Goal: Information Seeking & Learning: Learn about a topic

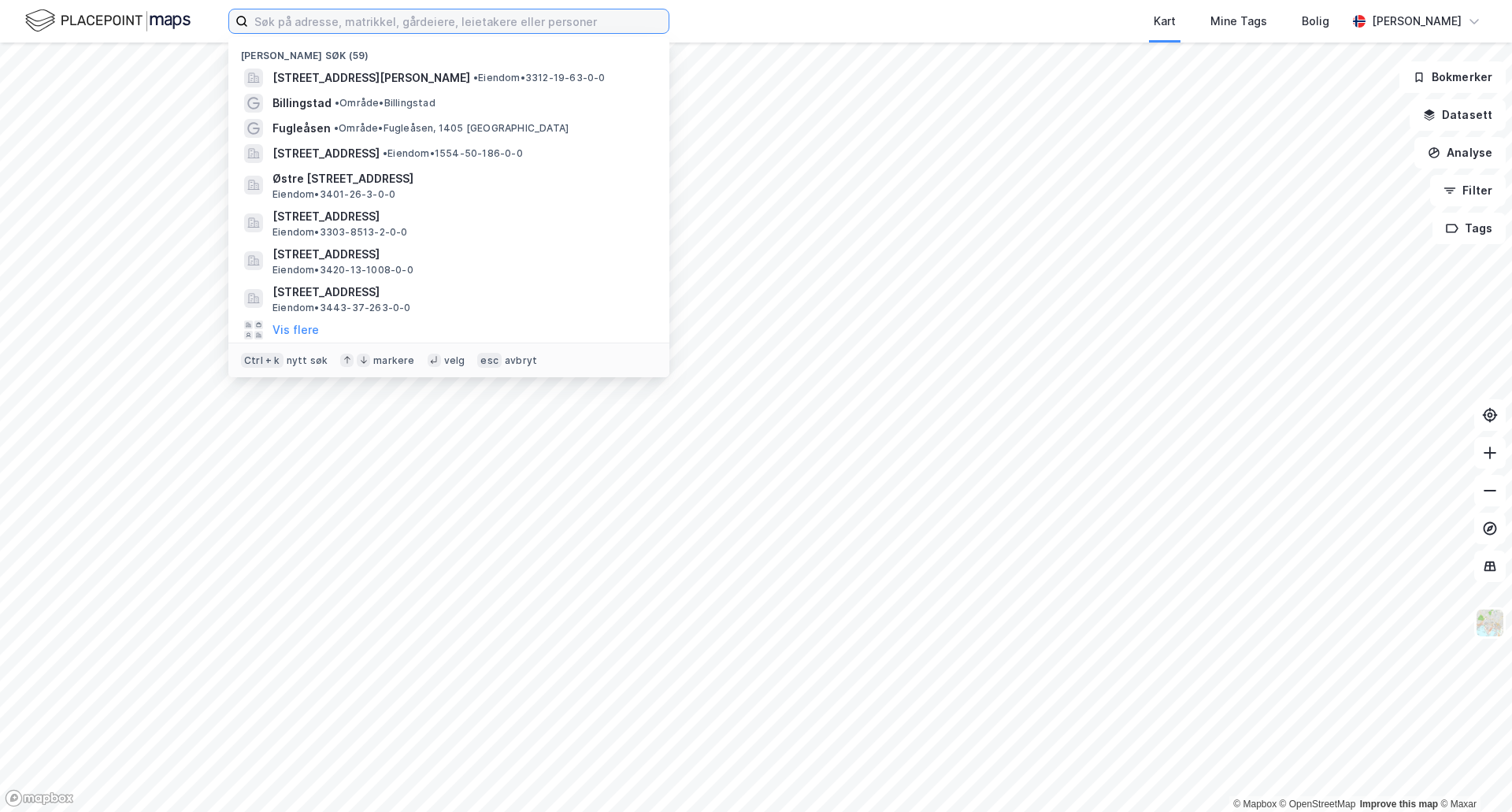
click at [486, 17] on input at bounding box center [458, 21] width 421 height 24
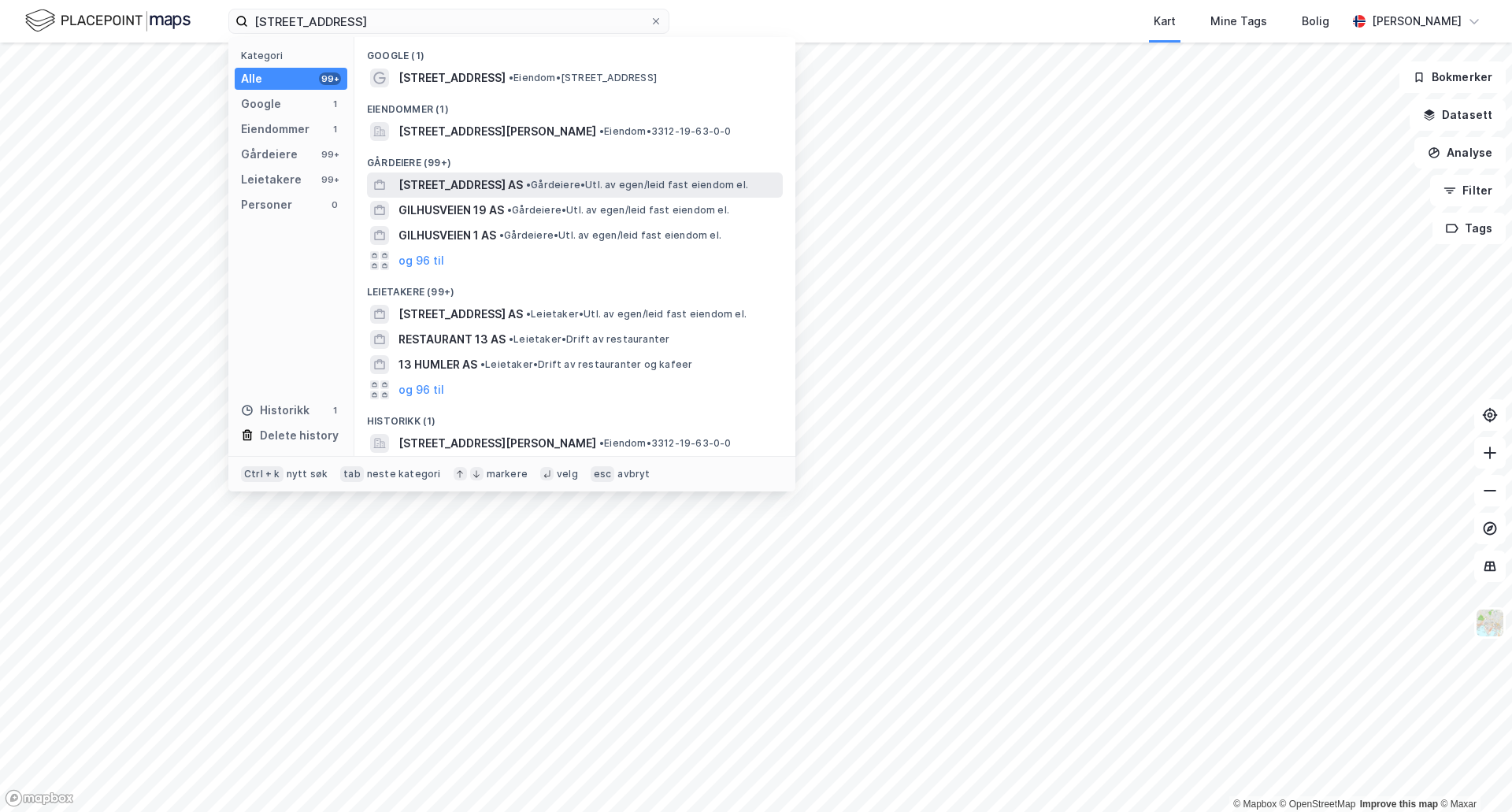
click at [430, 181] on span "[STREET_ADDRESS] AS" at bounding box center [460, 185] width 125 height 19
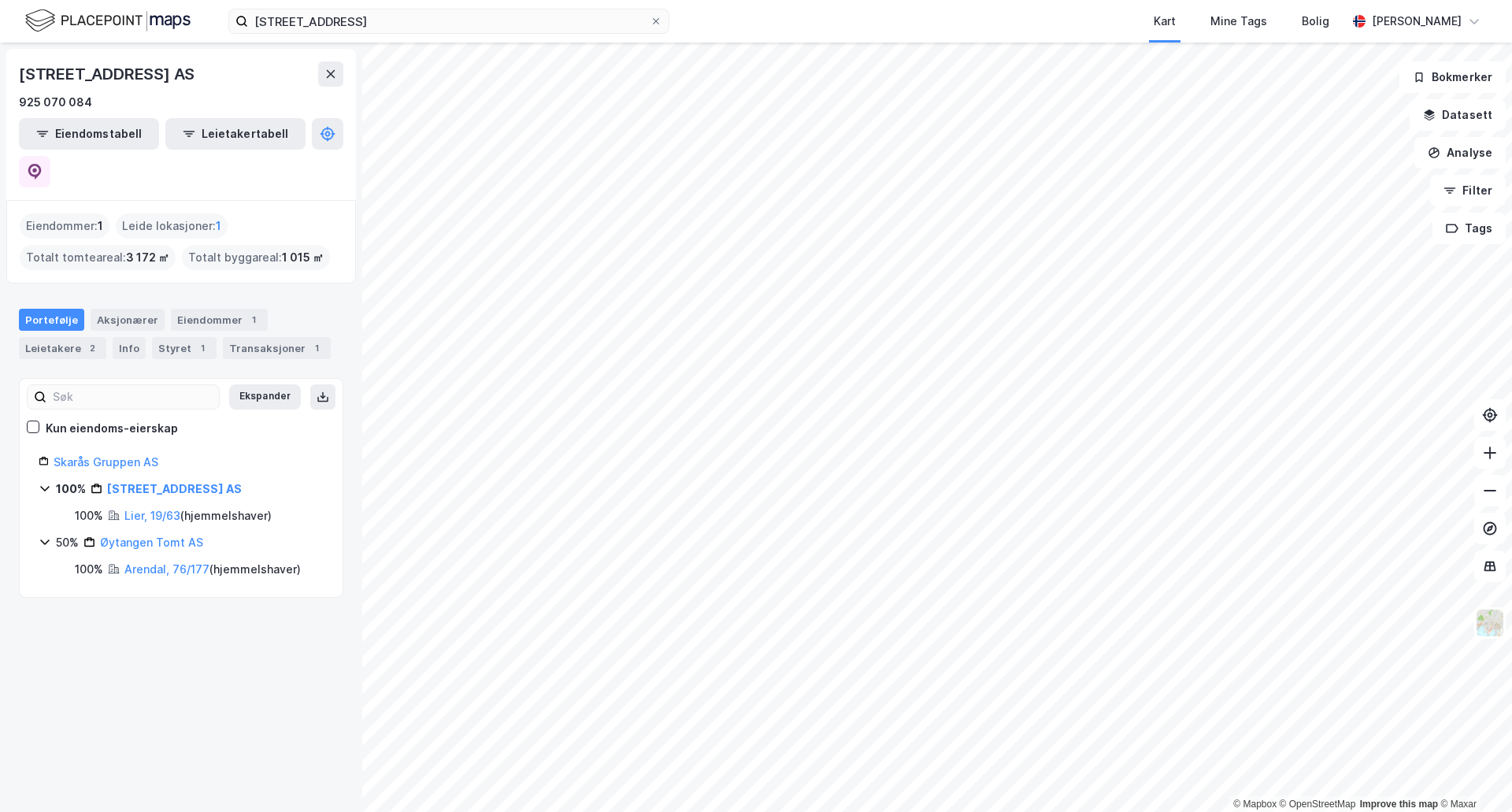
click at [81, 213] on div "Eiendommer : 1" at bounding box center [65, 225] width 90 height 25
click at [75, 213] on div "Eiendommer : 1" at bounding box center [65, 225] width 90 height 25
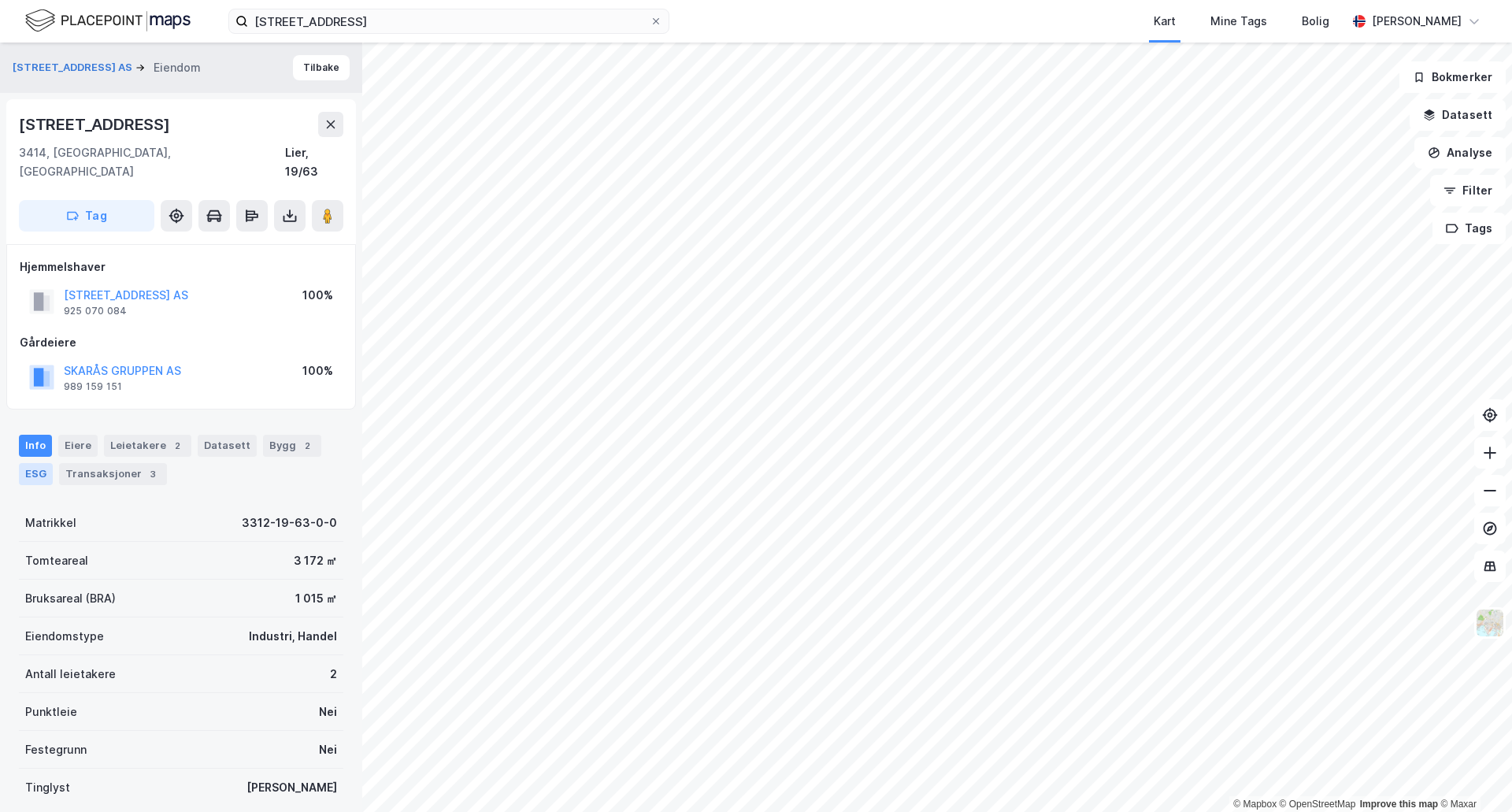
click at [42, 463] on div "ESG" at bounding box center [36, 473] width 34 height 22
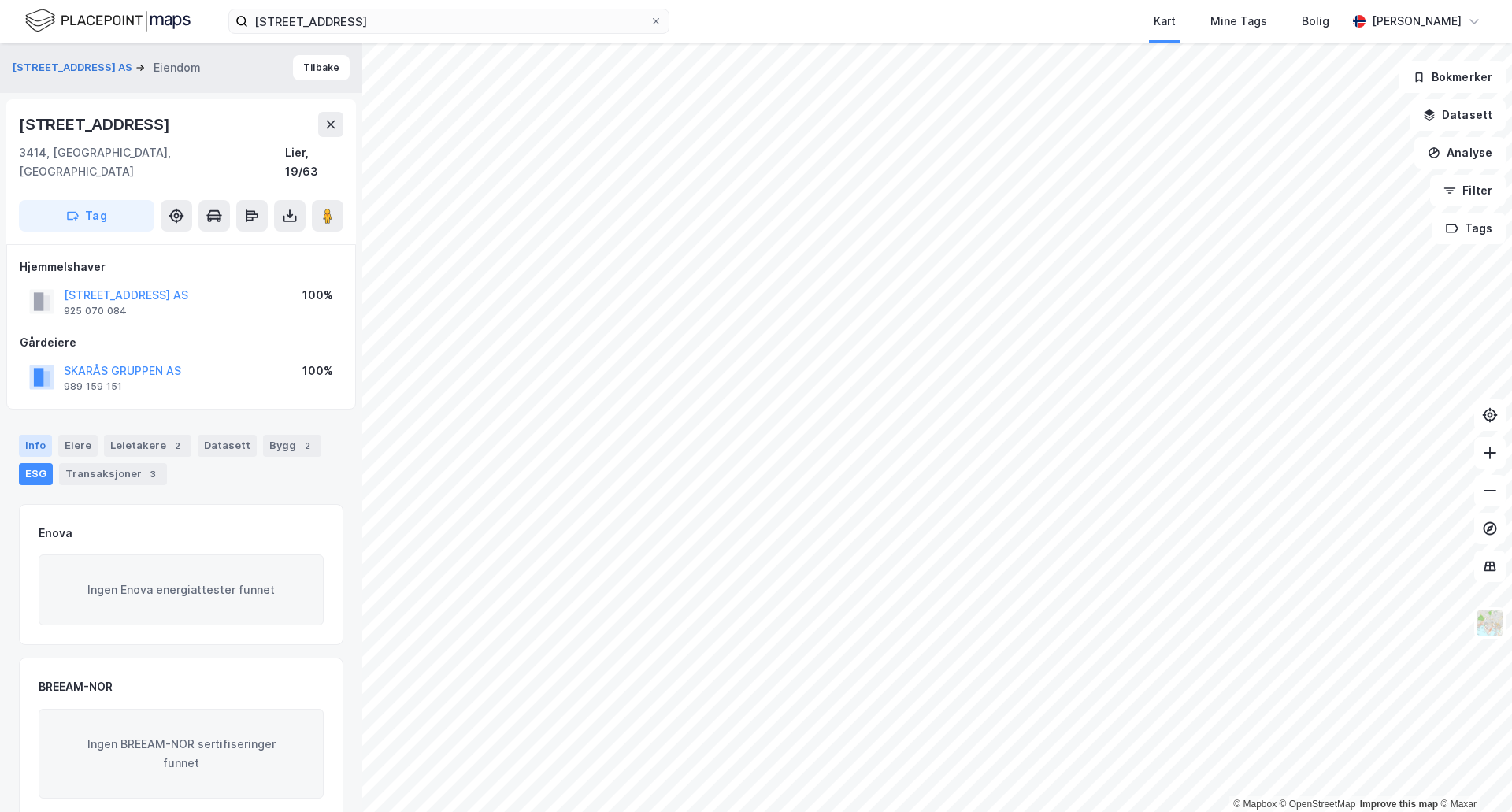
click at [39, 435] on div "Info" at bounding box center [36, 445] width 33 height 22
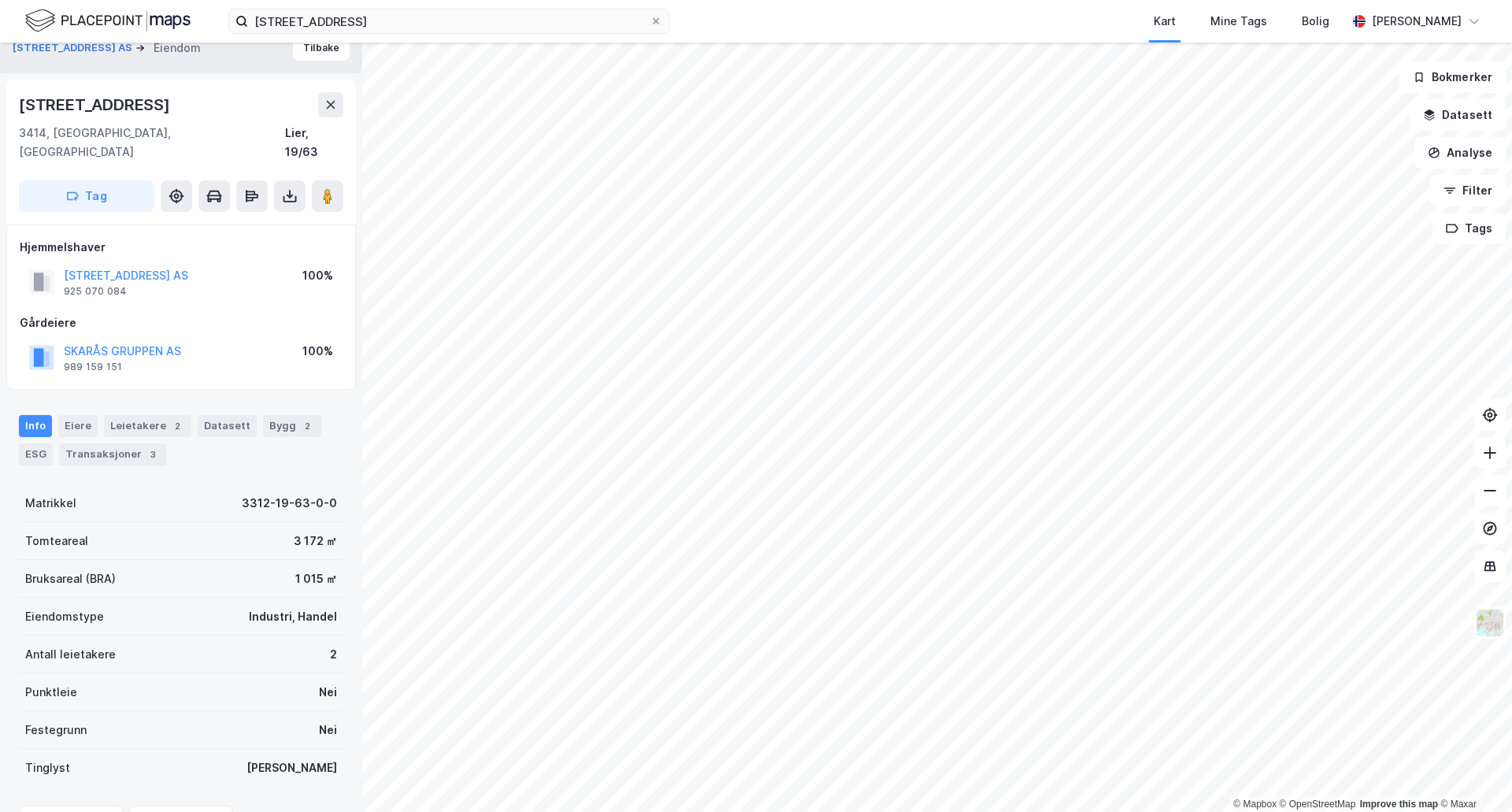
scroll to position [16, 0]
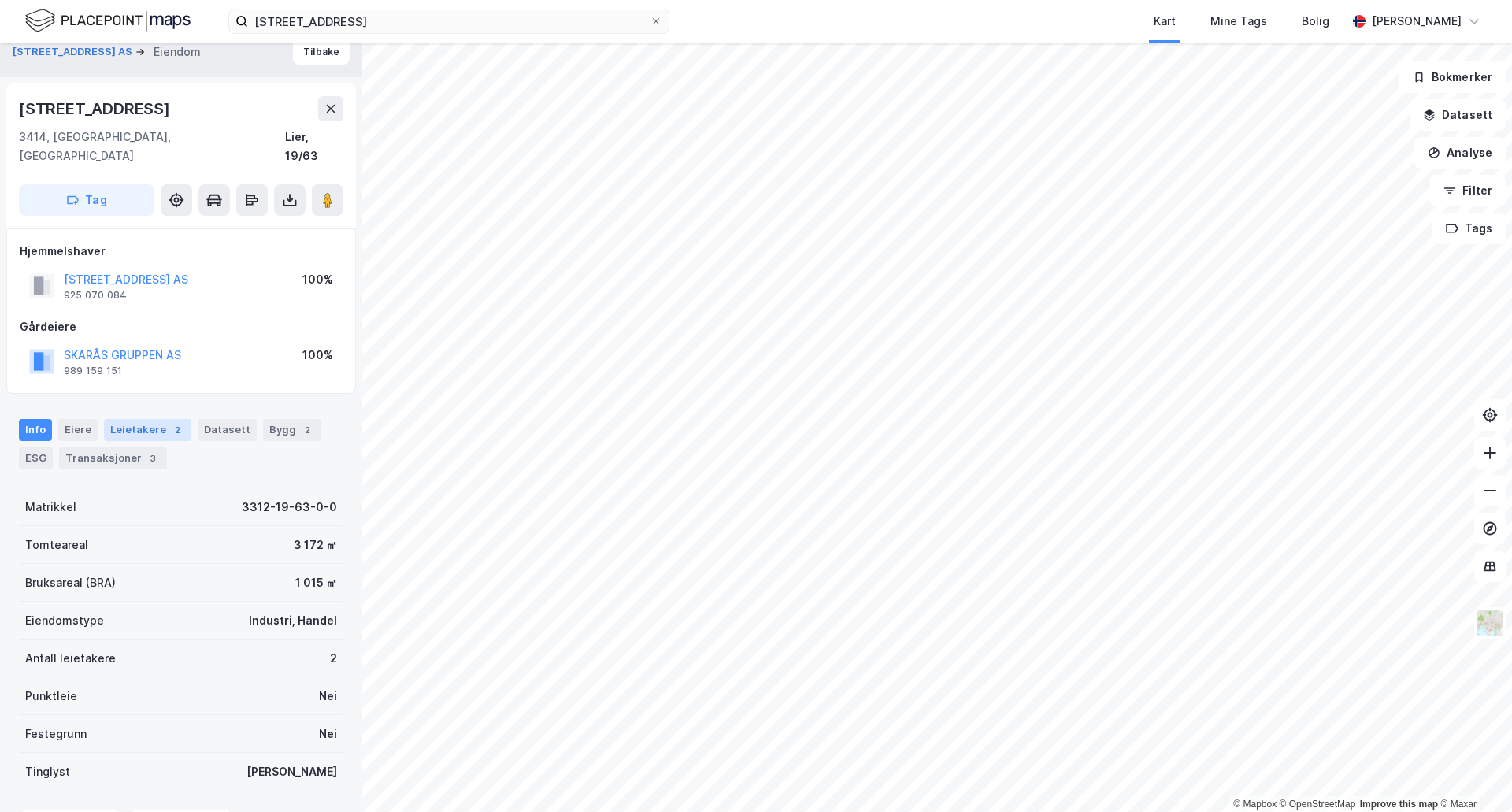
click at [154, 419] on div "Leietakere 2" at bounding box center [148, 430] width 87 height 22
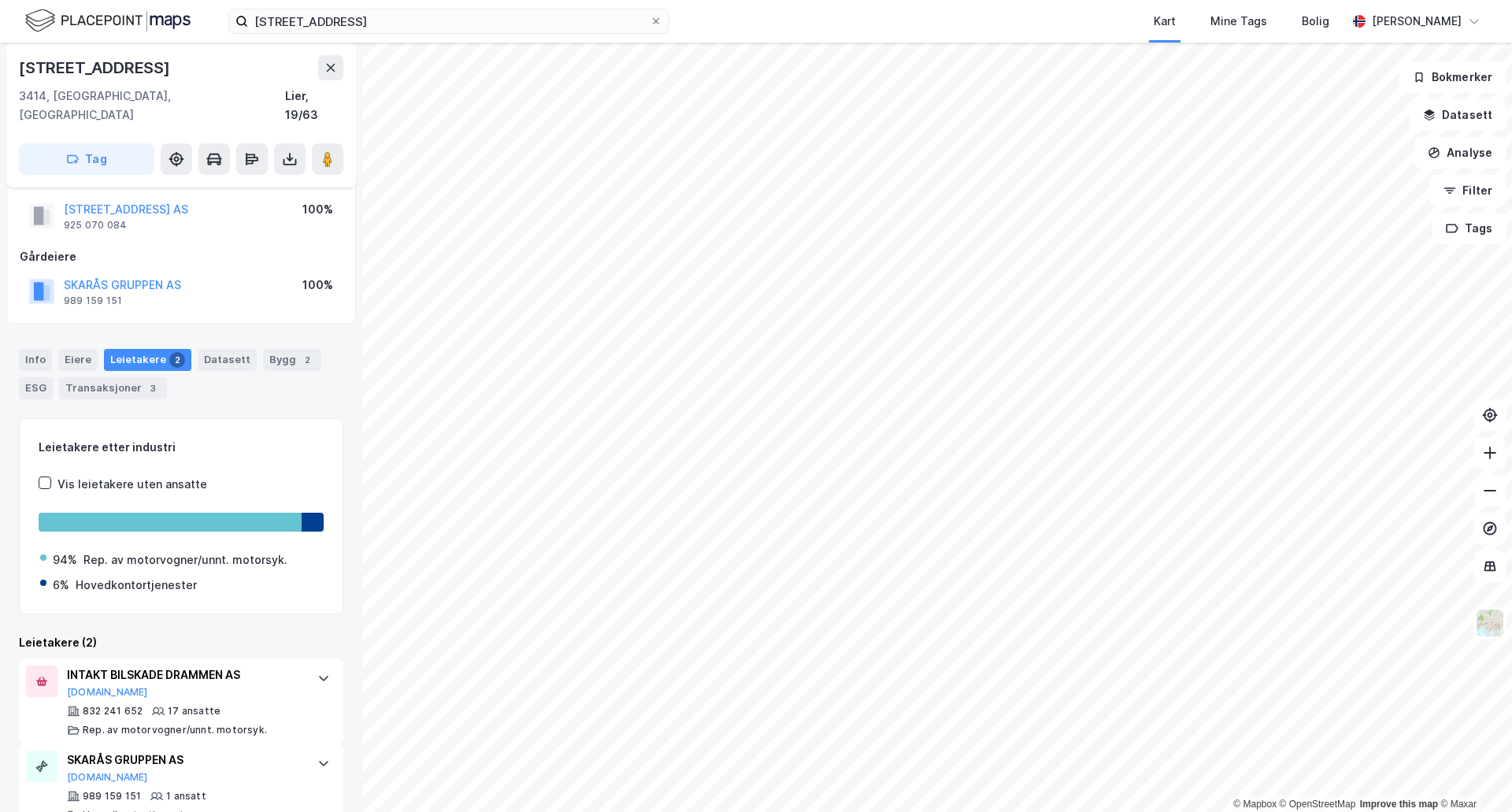
scroll to position [102, 0]
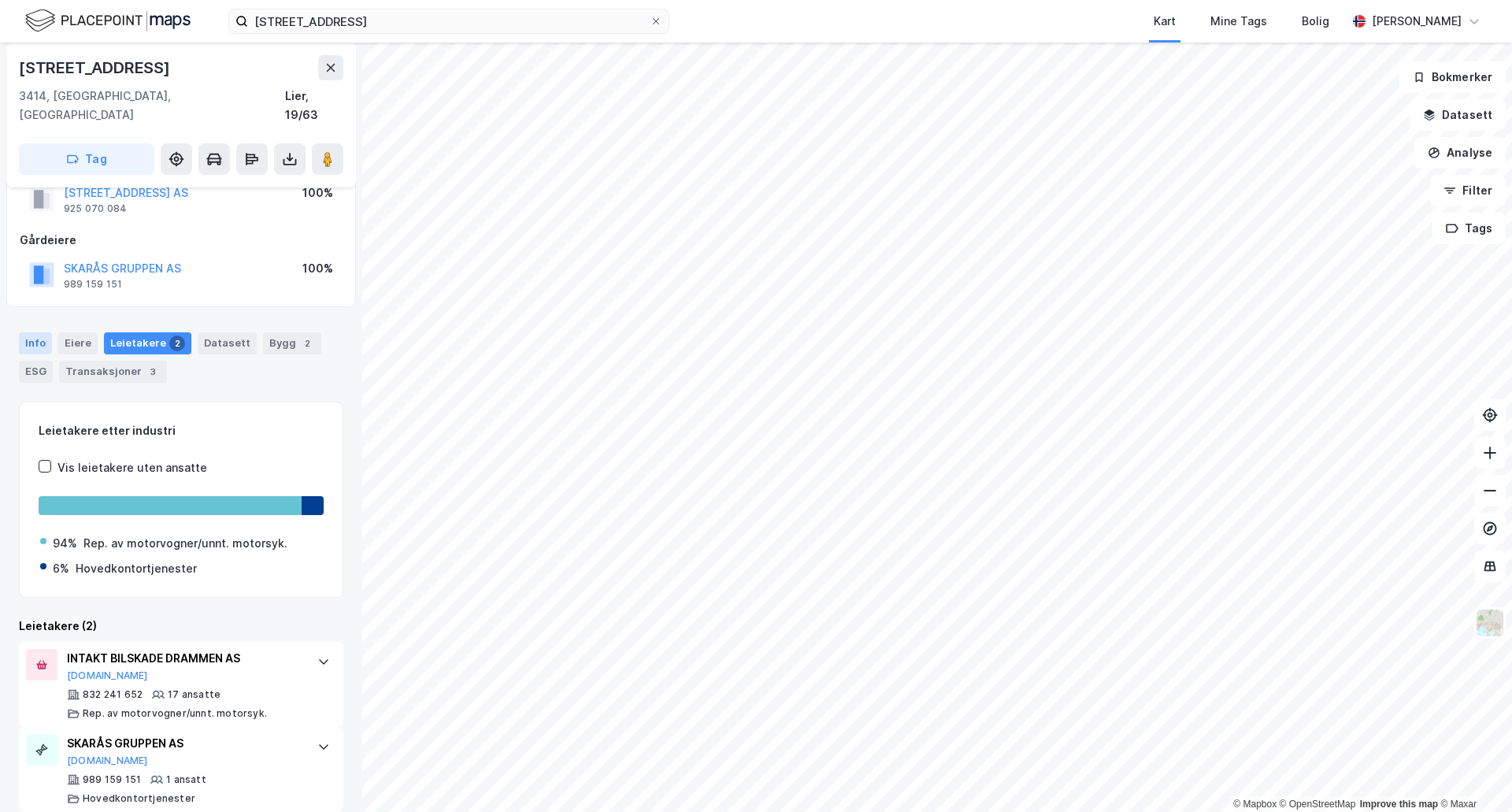
click at [34, 333] on div "Info" at bounding box center [36, 343] width 33 height 22
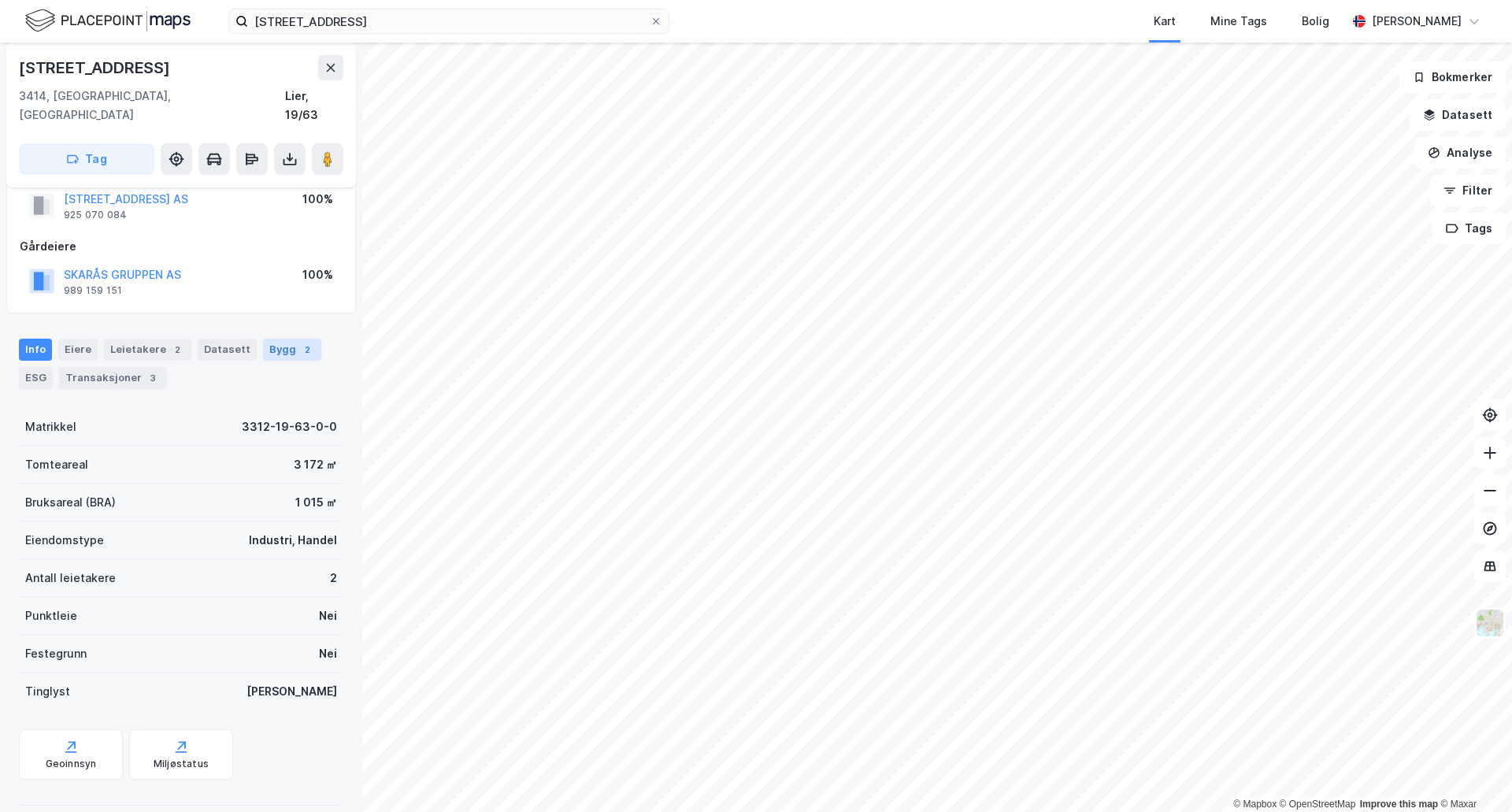
click at [270, 339] on div "Bygg 2" at bounding box center [292, 349] width 58 height 22
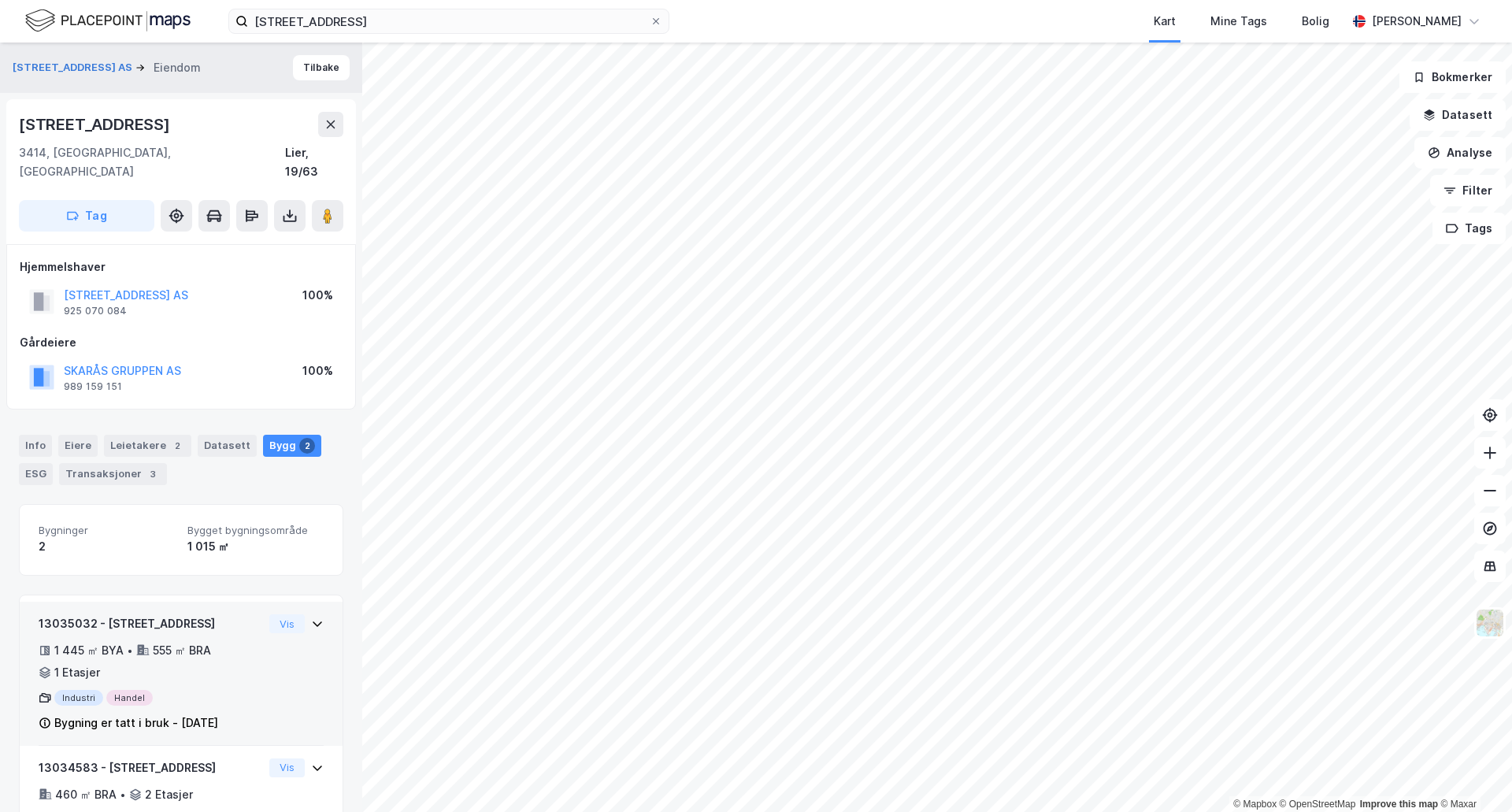
click at [216, 641] on div "1 445 ㎡ BYA • 555 ㎡ BRA • 1 Etasjer" at bounding box center [150, 661] width 224 height 41
click at [309, 719] on div "13035032 - [STREET_ADDRESS] 1 445 ㎡ BYA • 555 ㎡ BRA • 1 Etasjer Industri Handel…" at bounding box center [181, 680] width 285 height 132
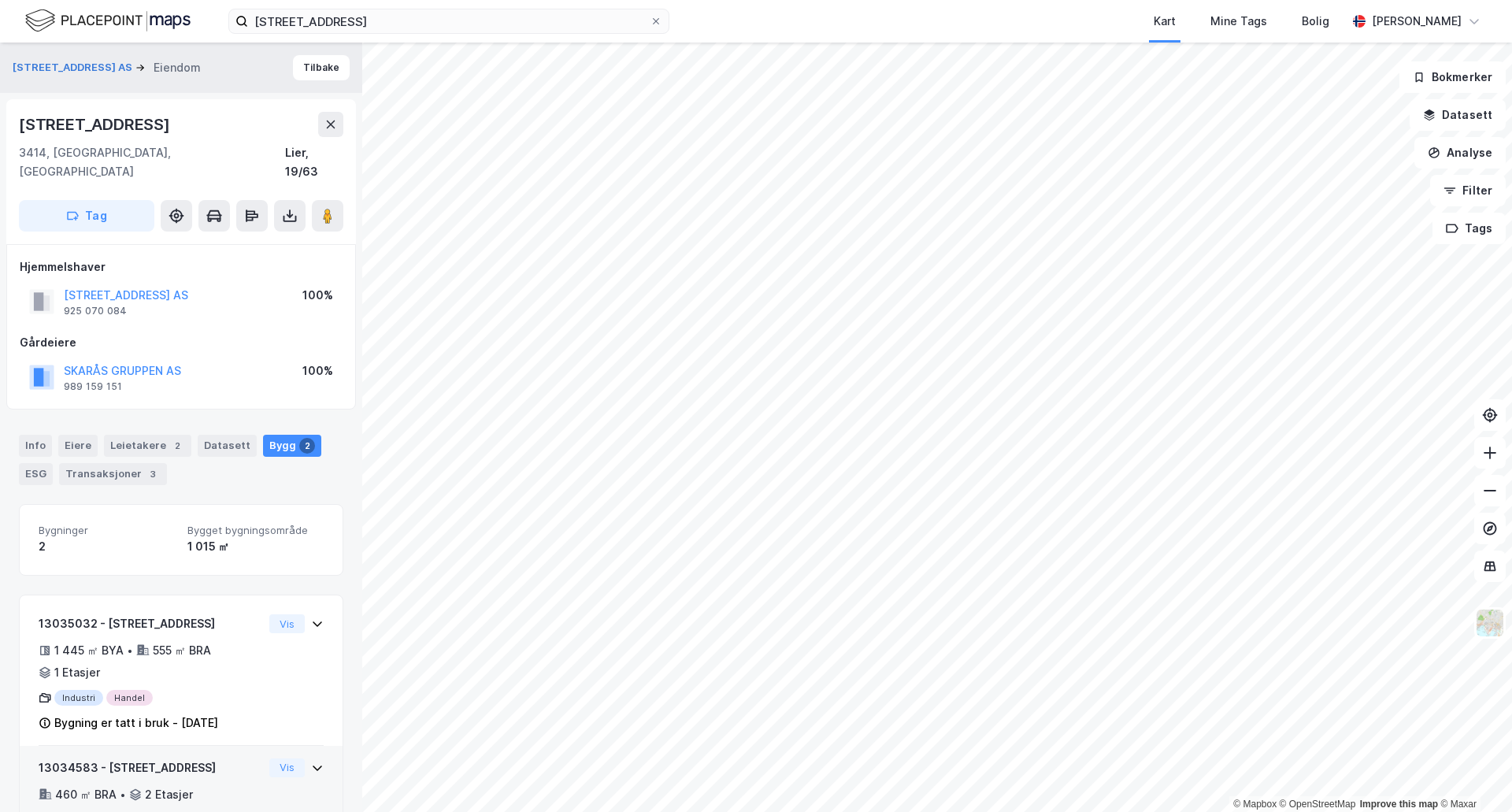
click at [311, 761] on icon at bounding box center [317, 767] width 12 height 12
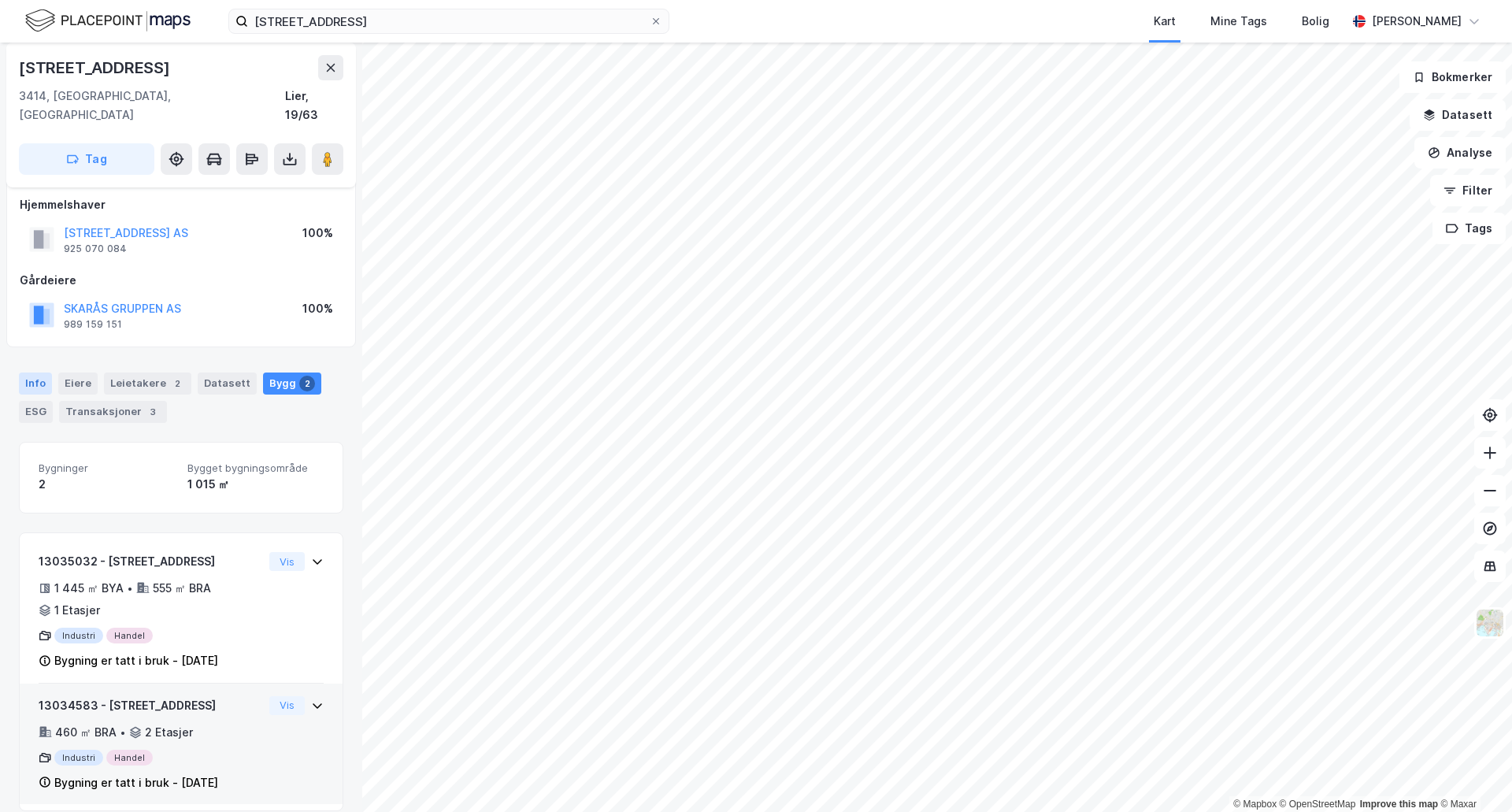
click at [45, 373] on div "Info" at bounding box center [36, 383] width 33 height 22
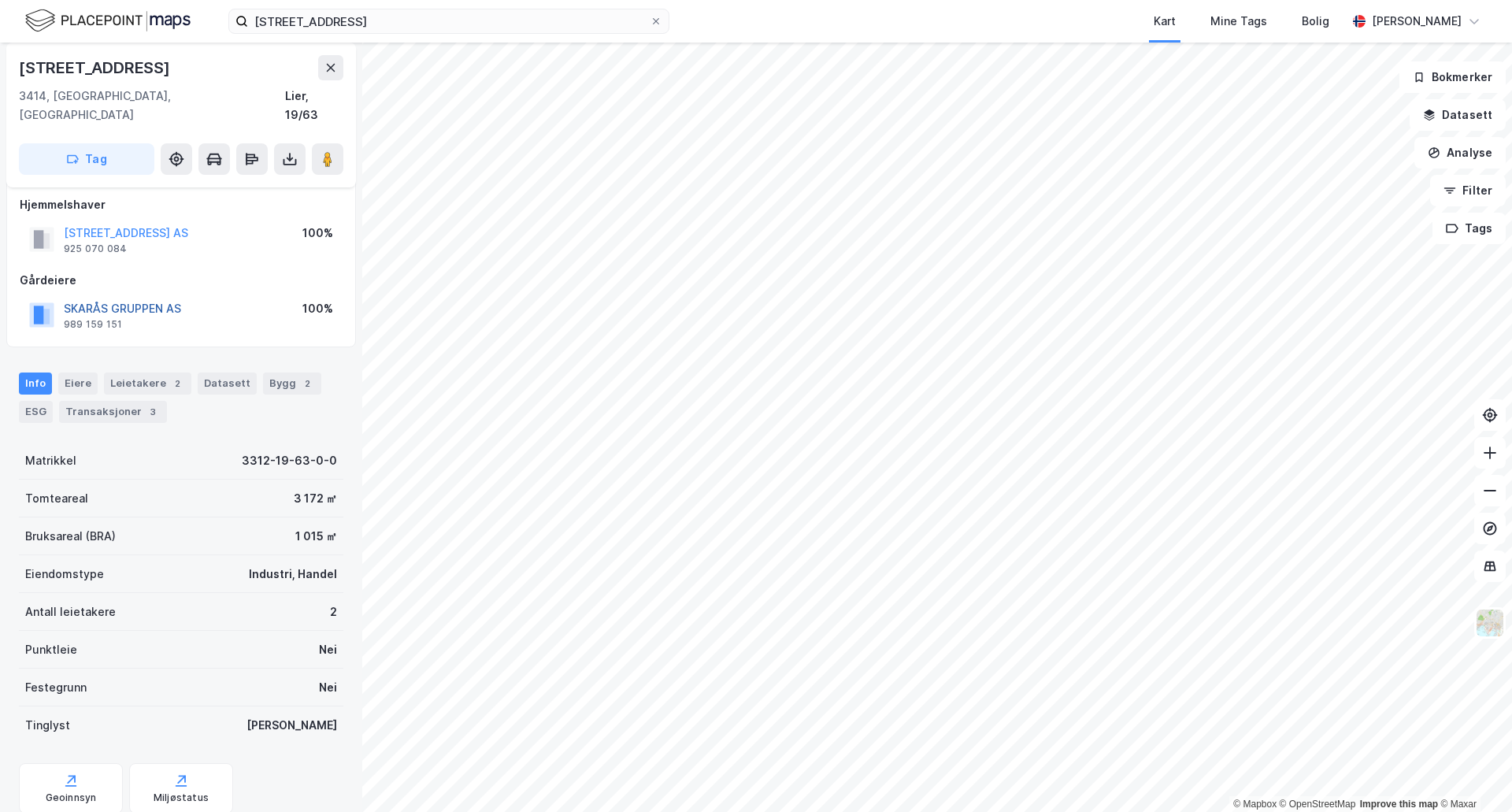
click at [0, 0] on button "SKARÅS GRUPPEN AS" at bounding box center [0, 0] width 0 height 0
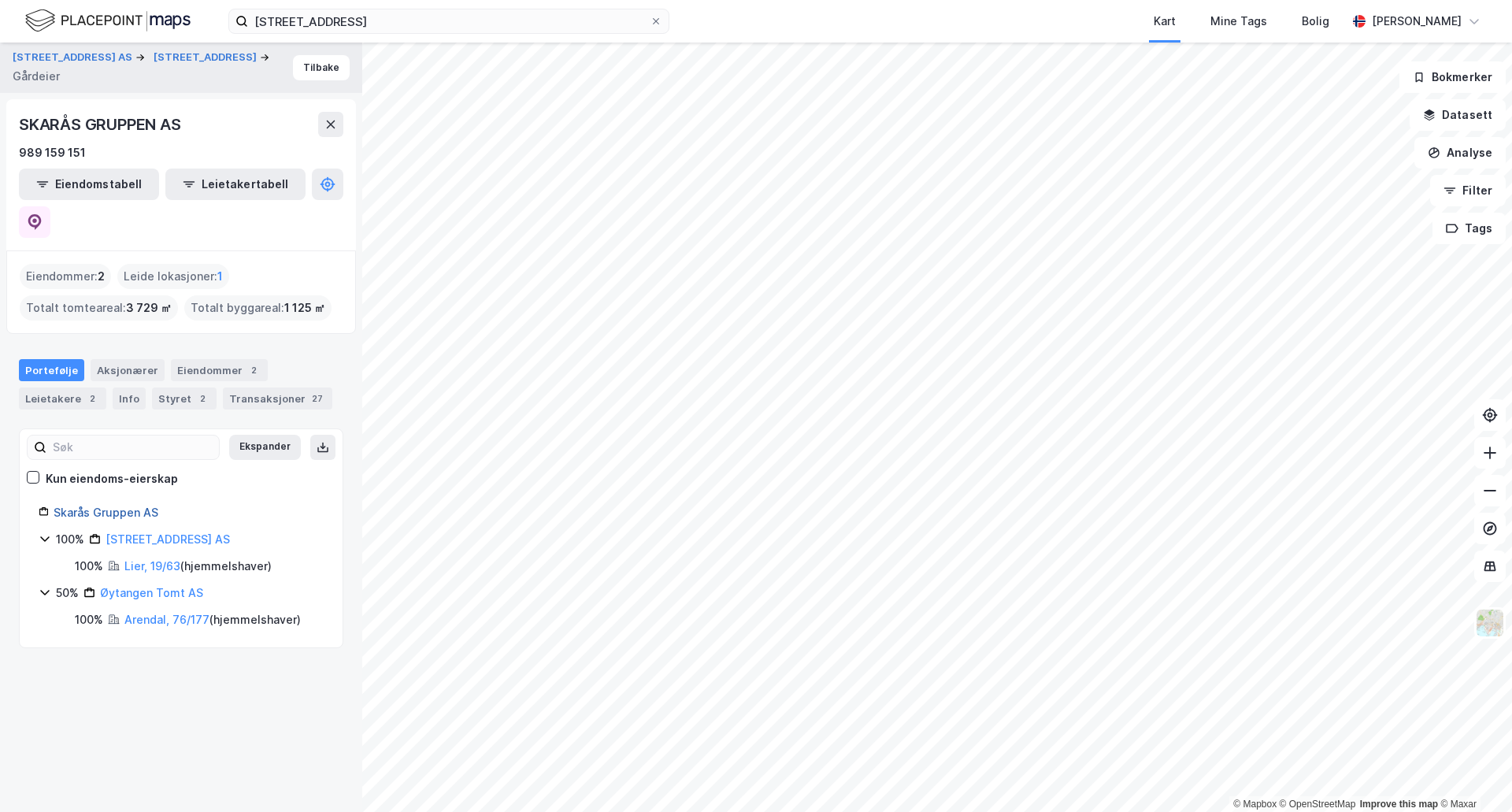
click at [115, 506] on link "Skarås Gruppen AS" at bounding box center [106, 512] width 105 height 13
click at [137, 559] on link "Lier, 19/63" at bounding box center [153, 565] width 56 height 13
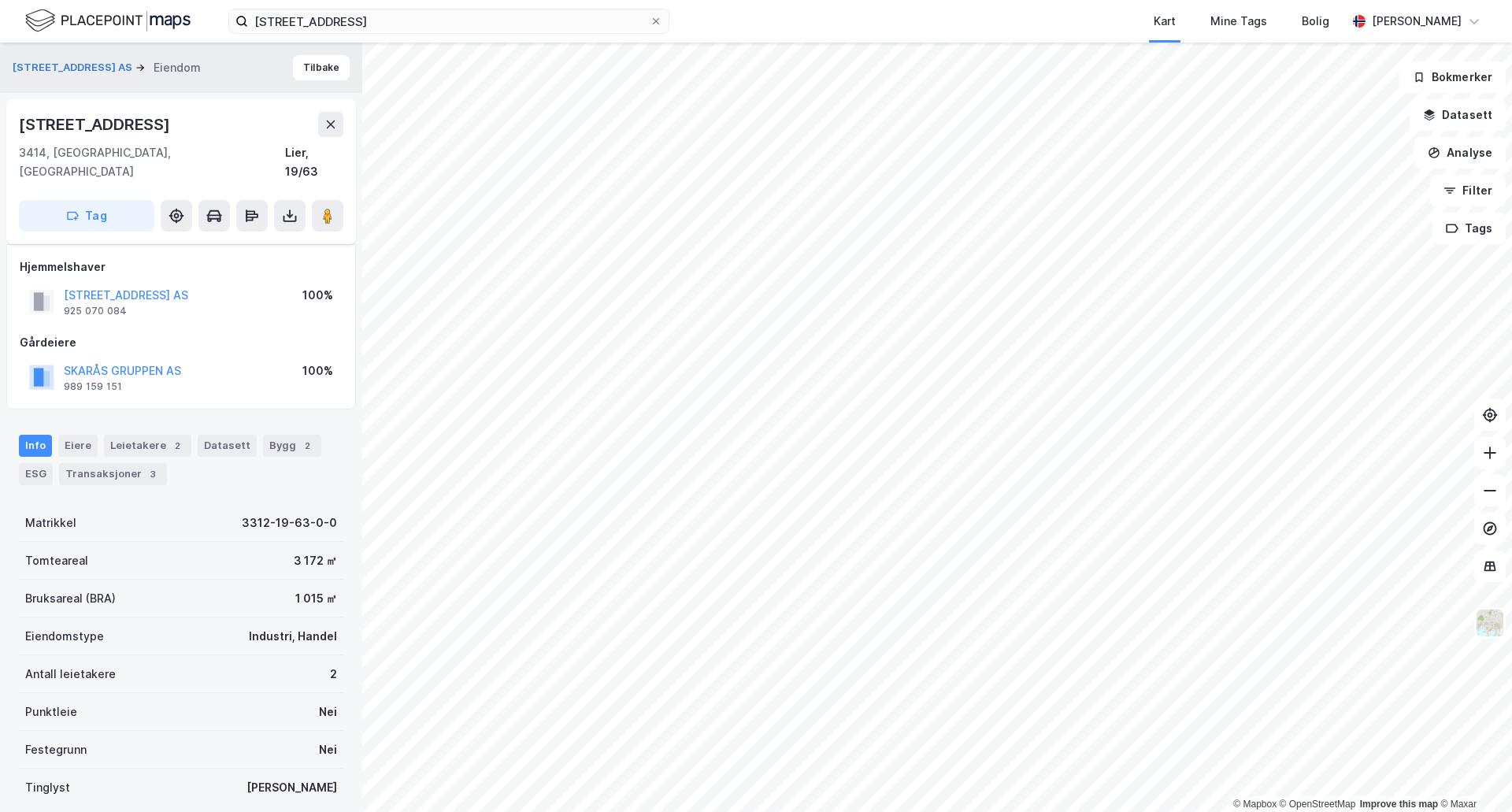
scroll to position [62, 0]
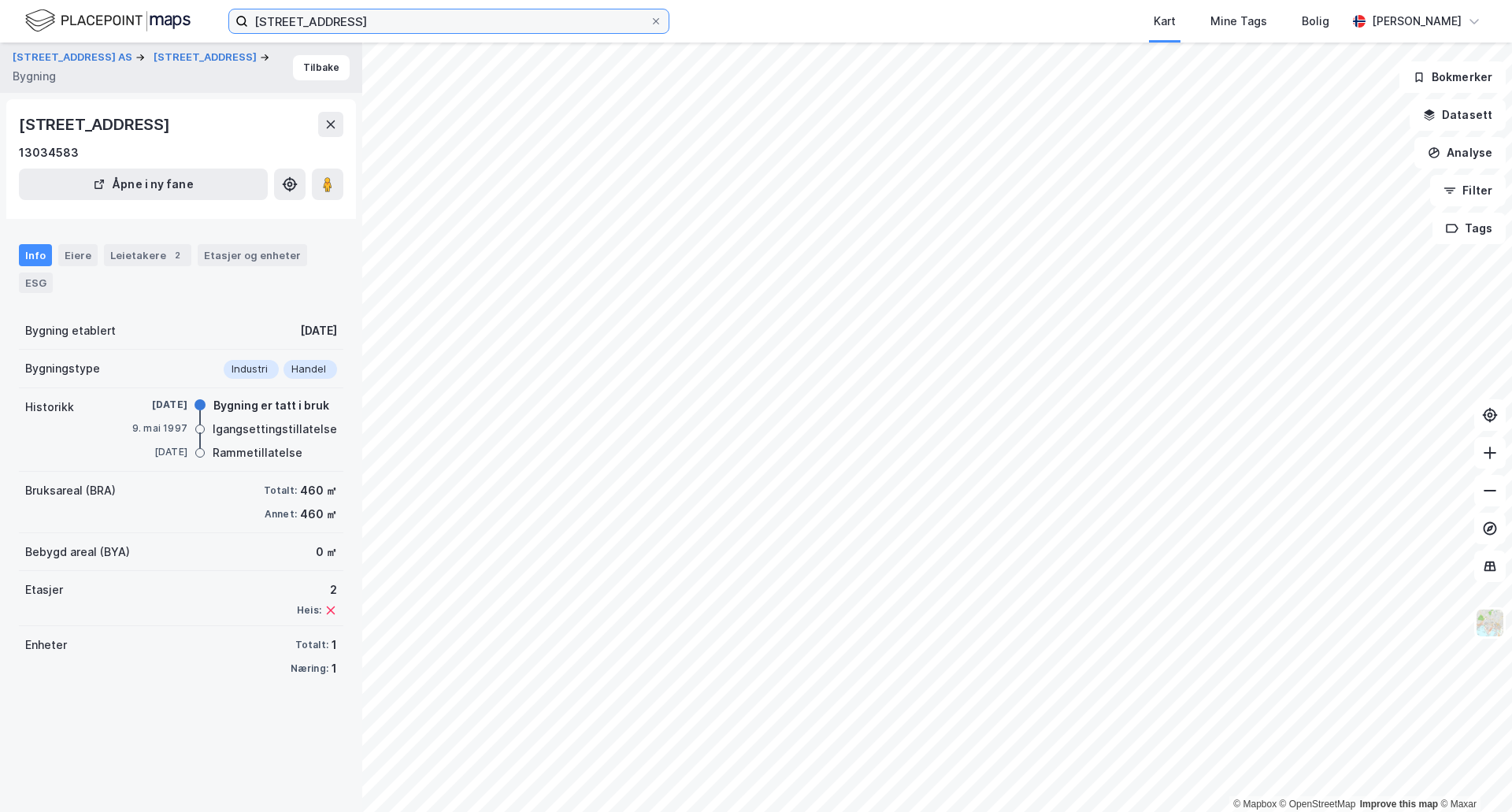
click at [383, 12] on input "[STREET_ADDRESS]" at bounding box center [449, 21] width 402 height 24
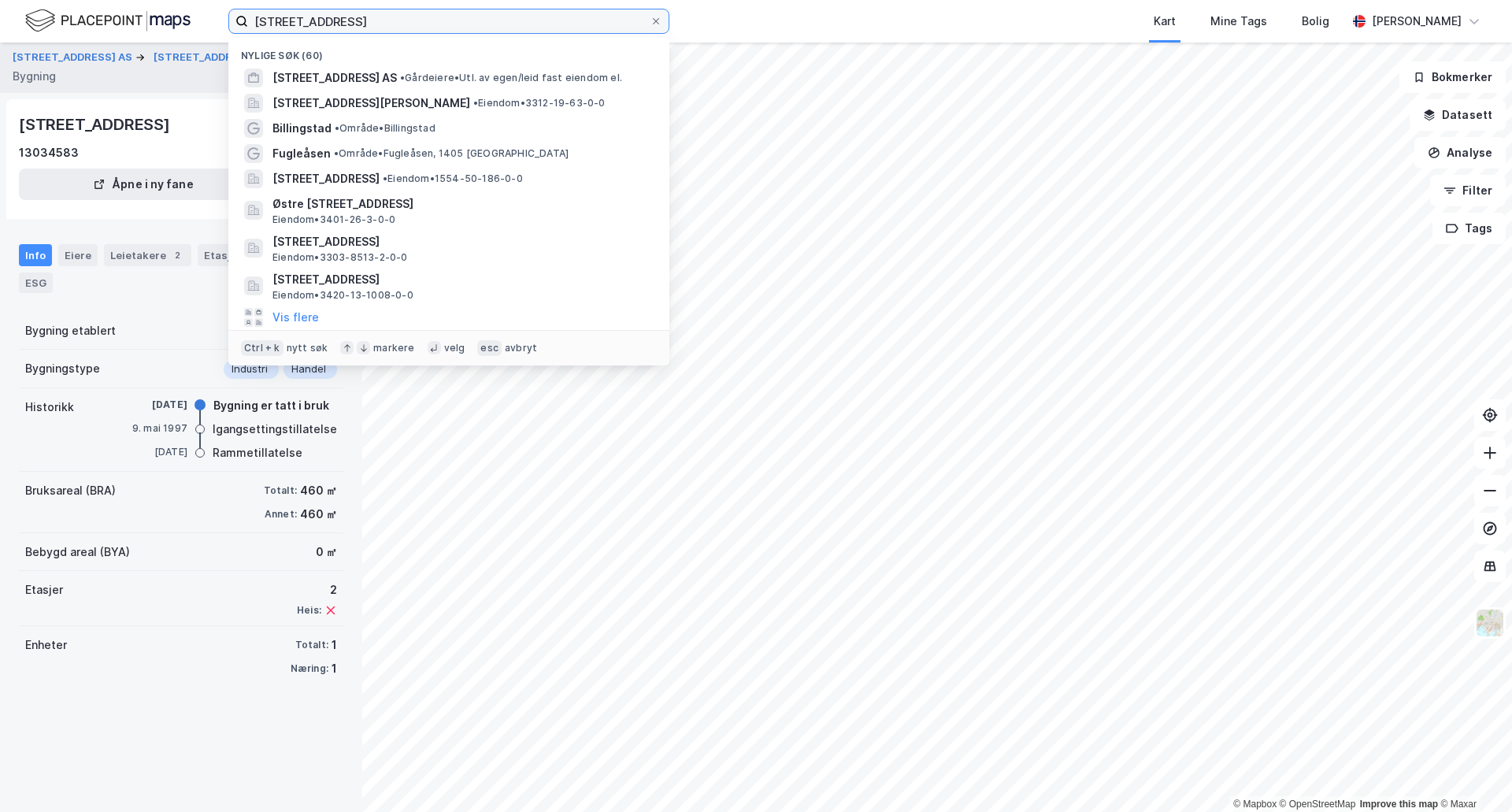
click at [383, 12] on input "[STREET_ADDRESS]" at bounding box center [449, 21] width 402 height 24
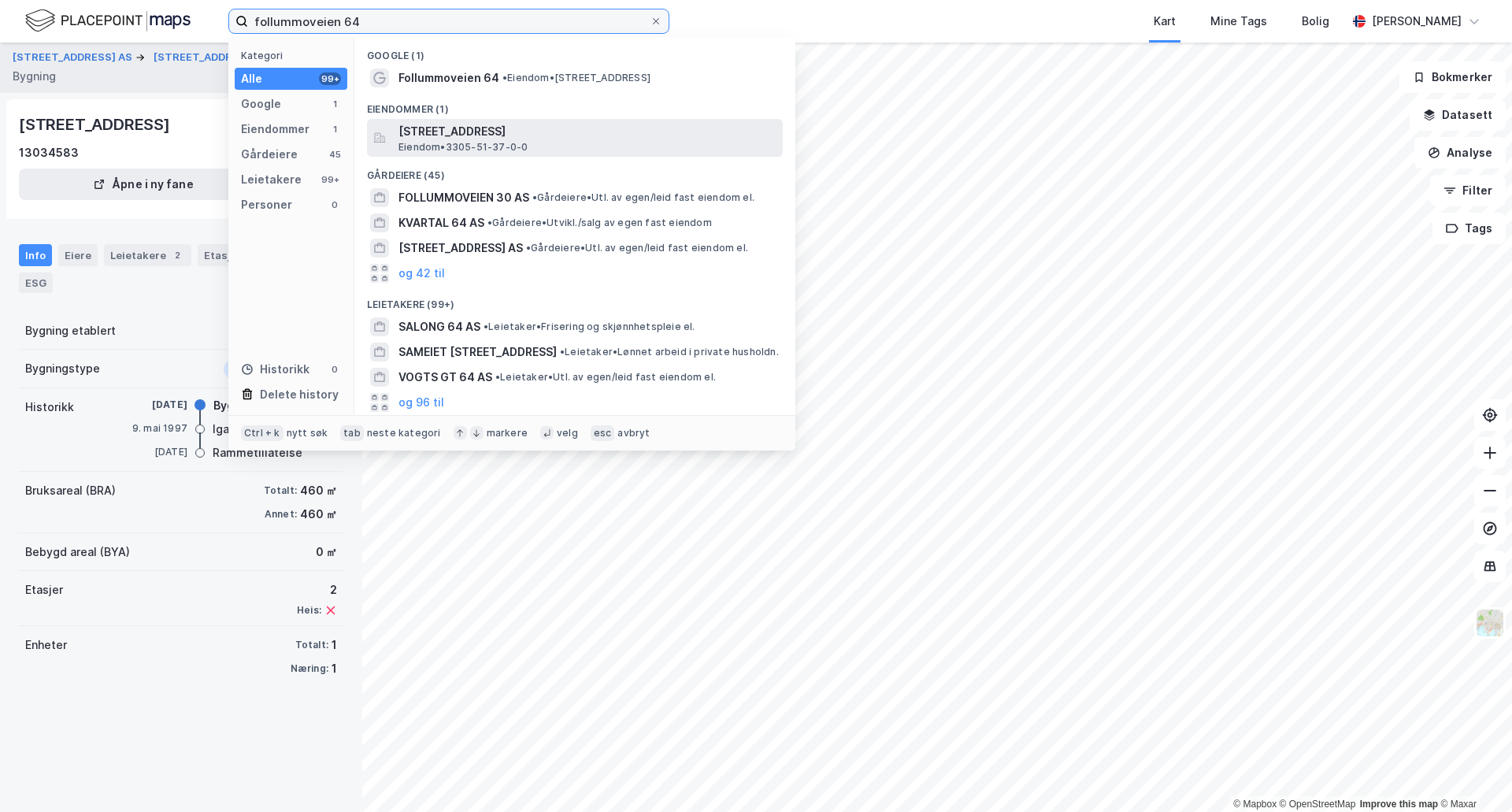
type input "follummoveien 64"
click at [471, 151] on span "Eiendom • 3305-51-37-0-0" at bounding box center [463, 147] width 129 height 12
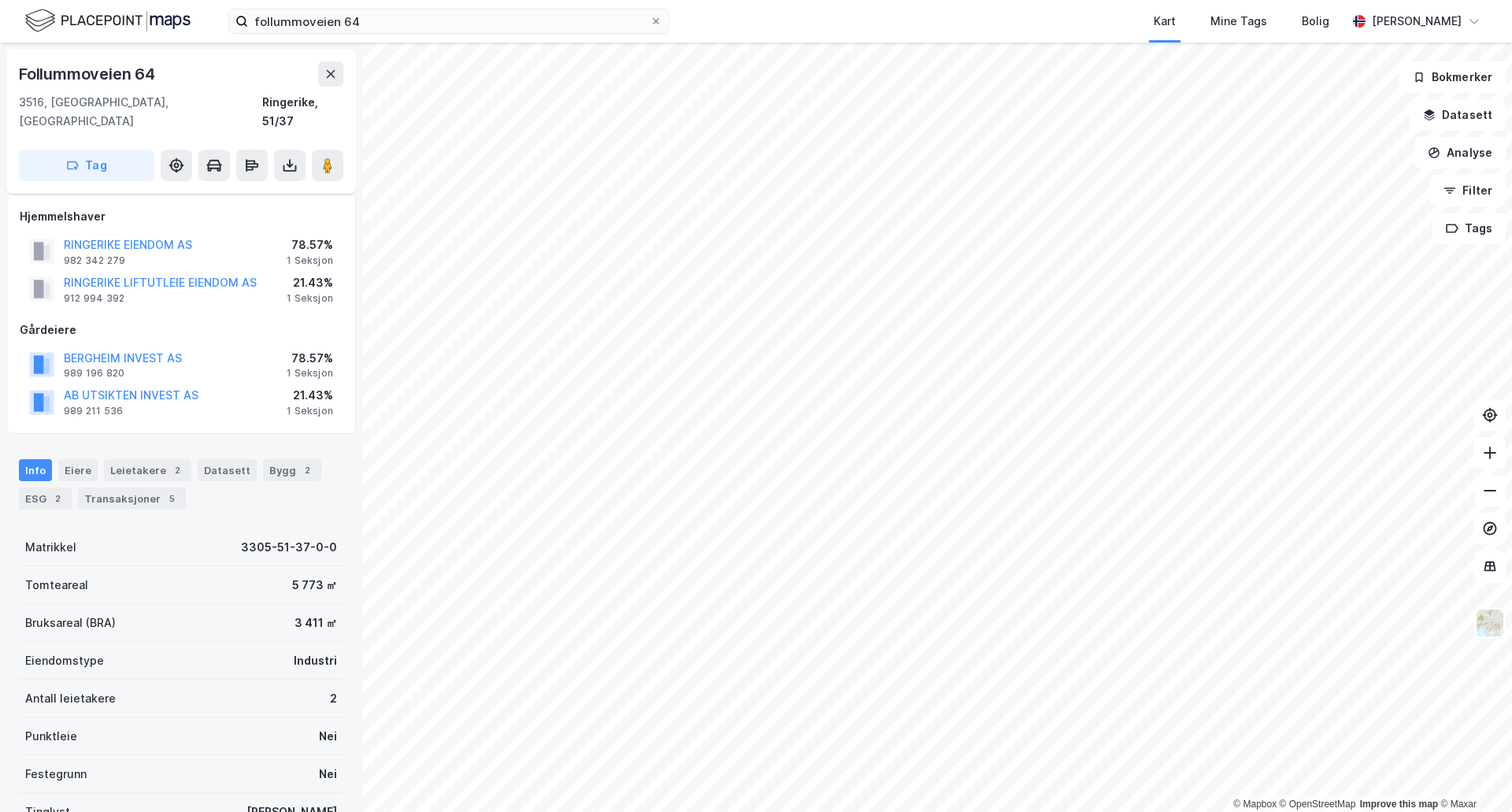
scroll to position [62, 0]
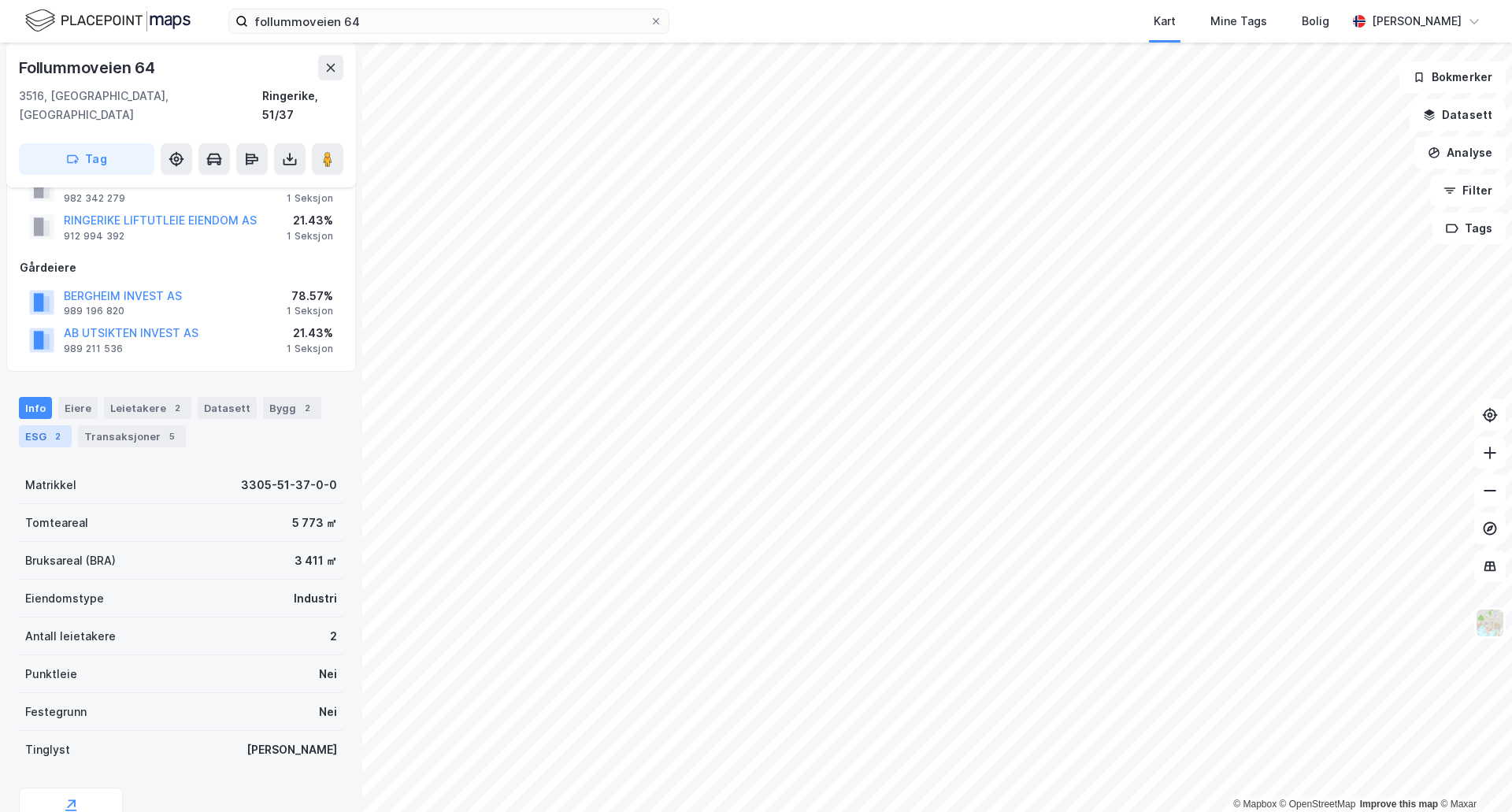
click at [36, 425] on div "ESG 2" at bounding box center [45, 436] width 52 height 22
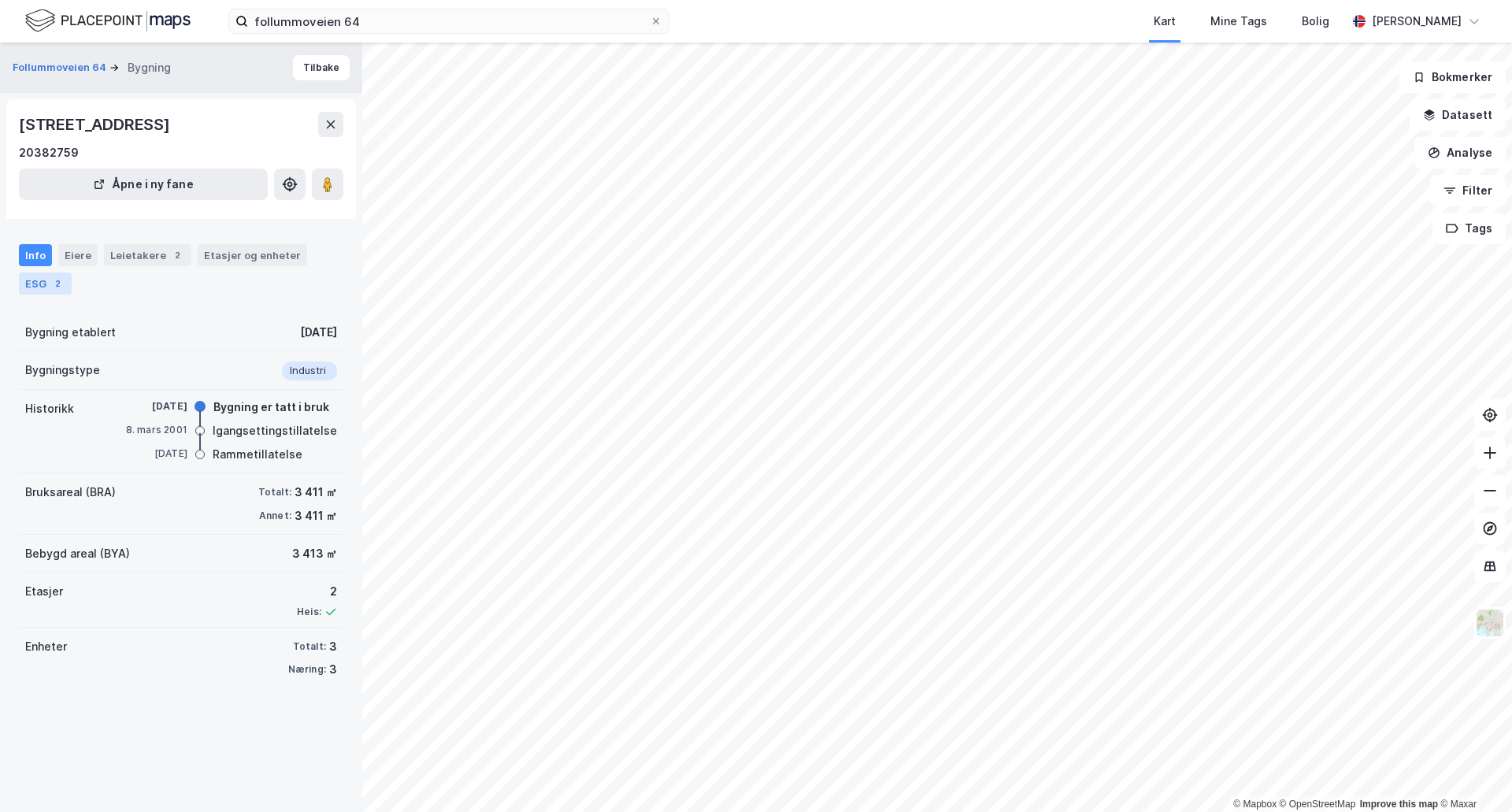
click at [46, 286] on div "ESG 2" at bounding box center [45, 283] width 52 height 22
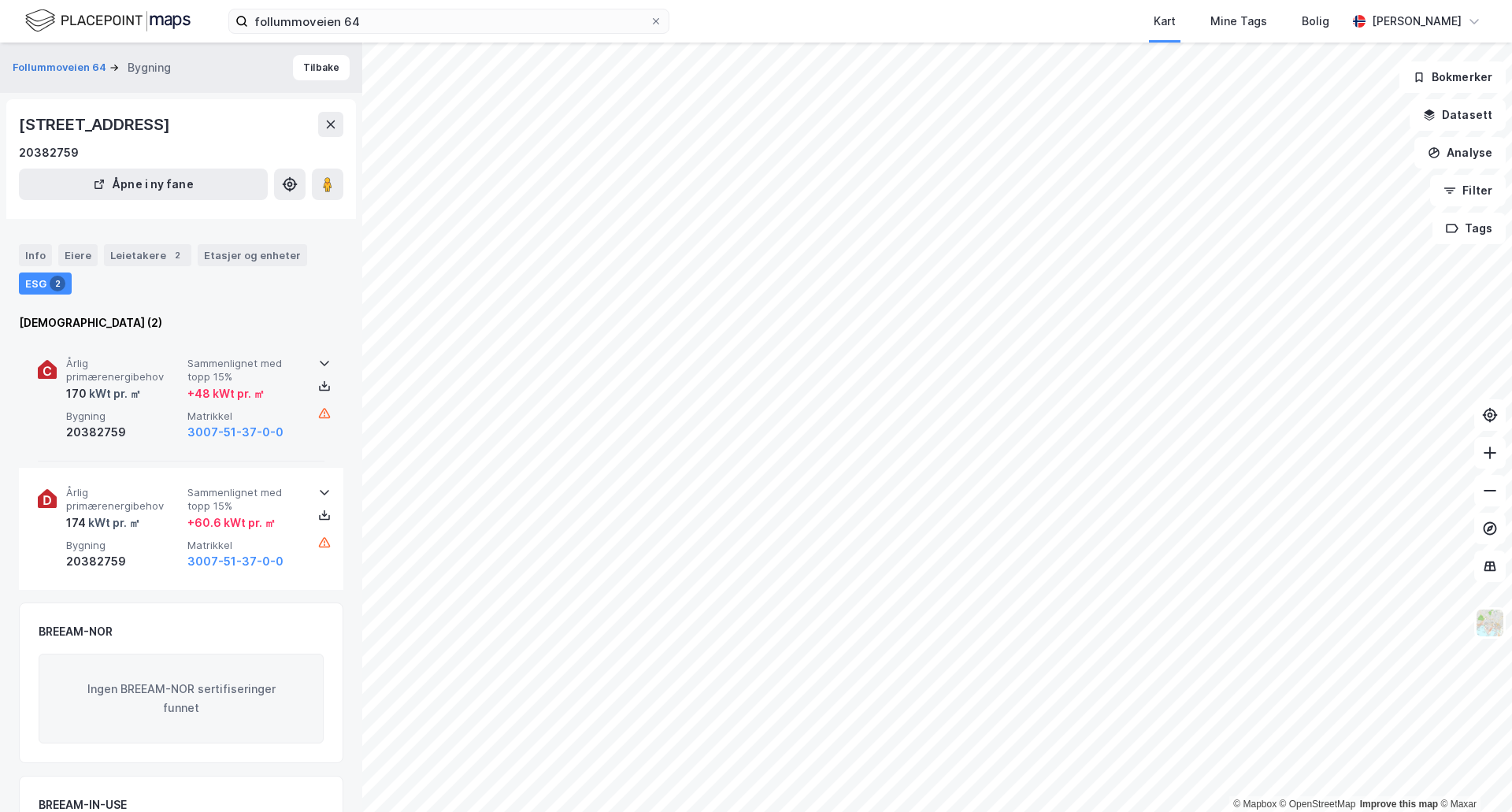
click at [321, 365] on icon at bounding box center [324, 363] width 12 height 12
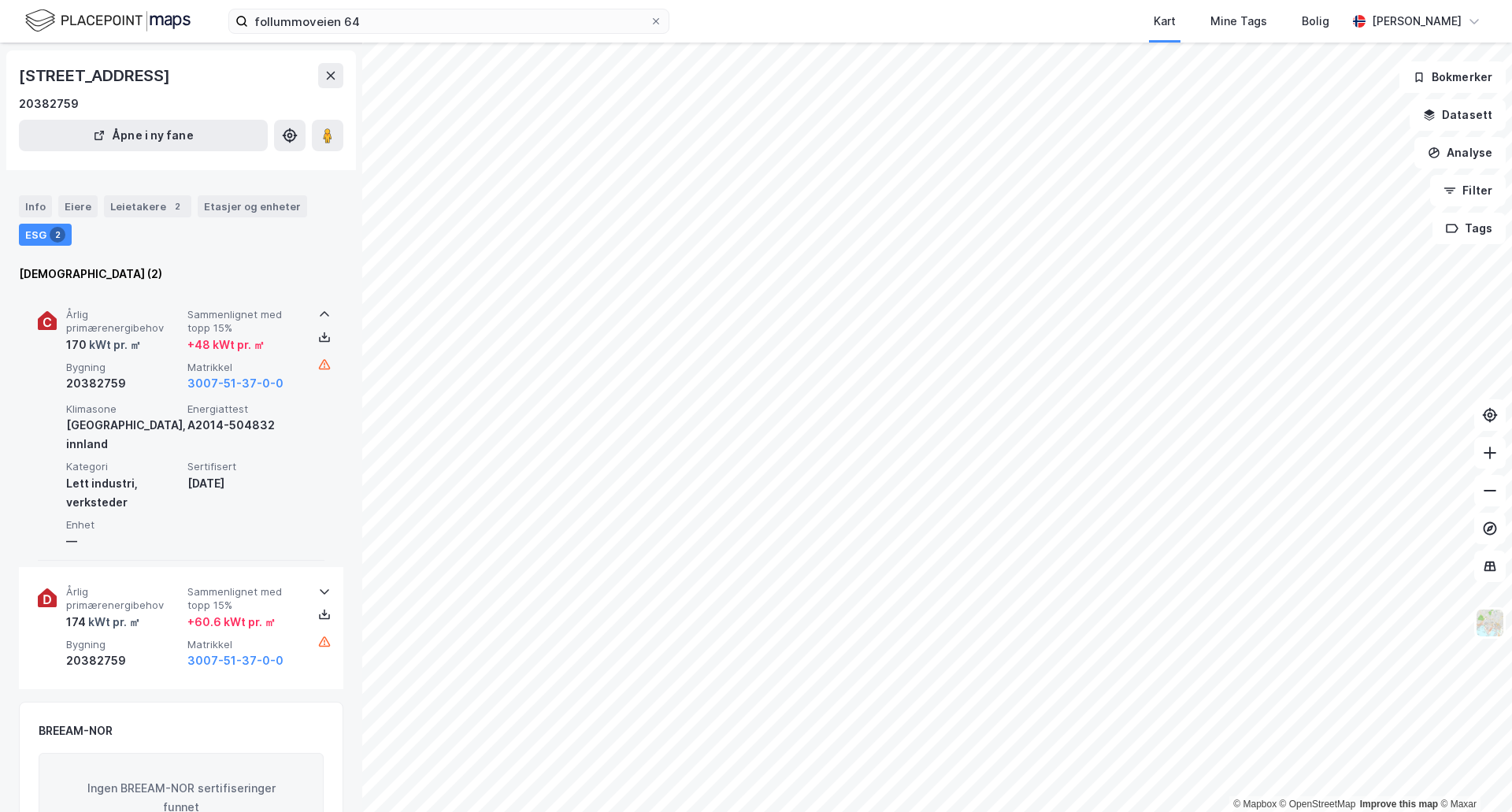
scroll to position [52, 0]
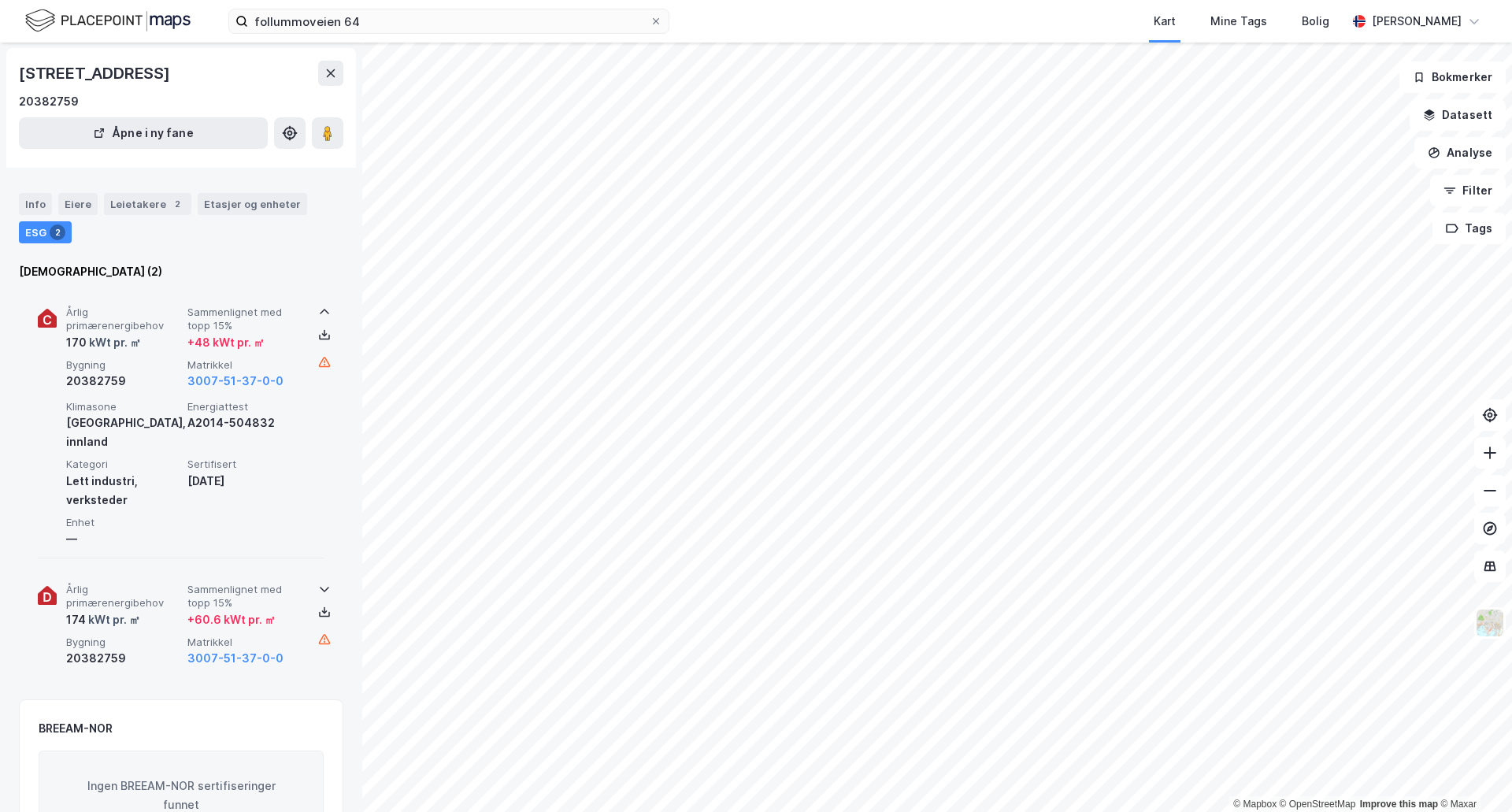
click at [322, 582] on icon at bounding box center [324, 588] width 12 height 12
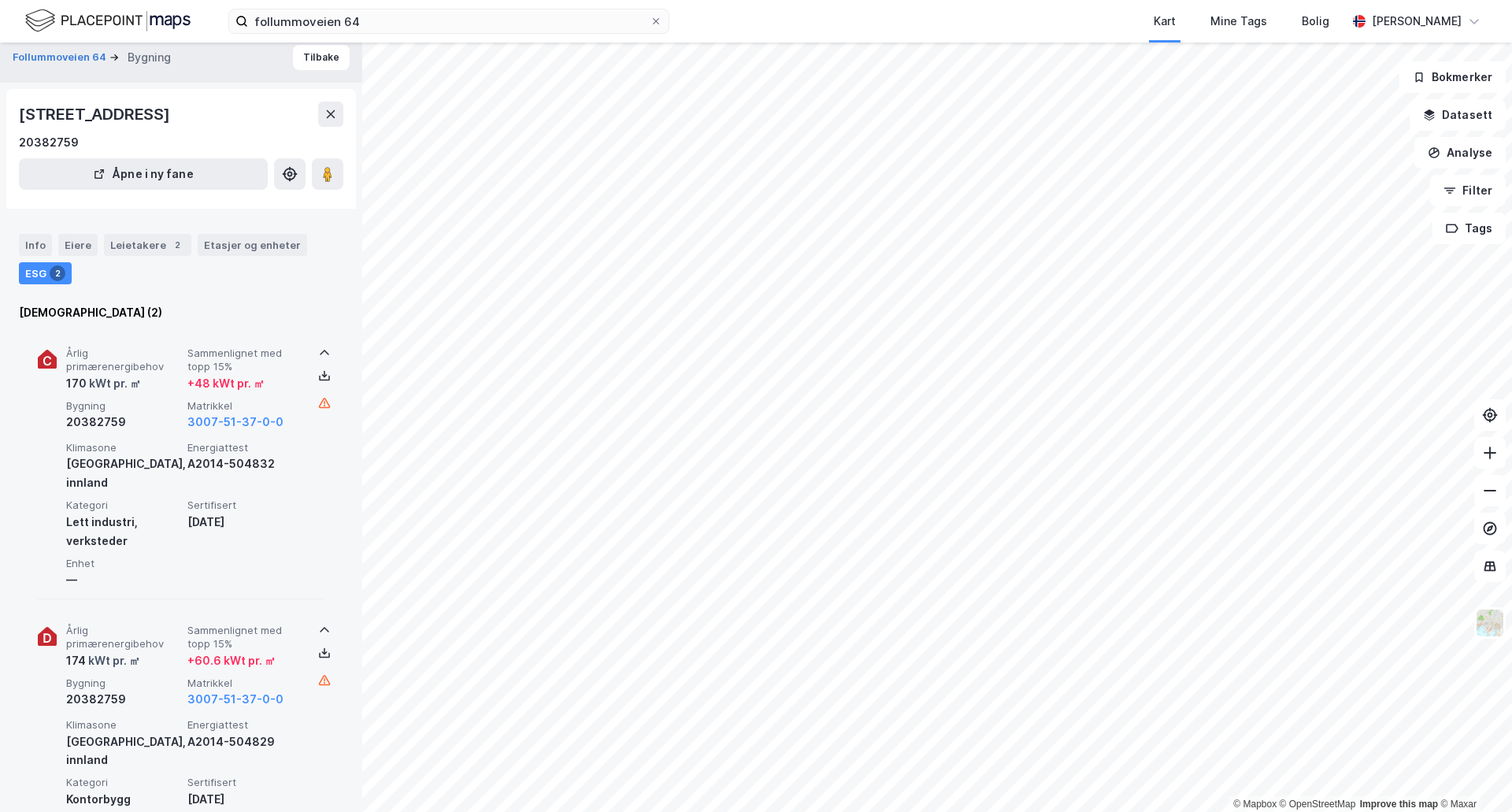
scroll to position [0, 0]
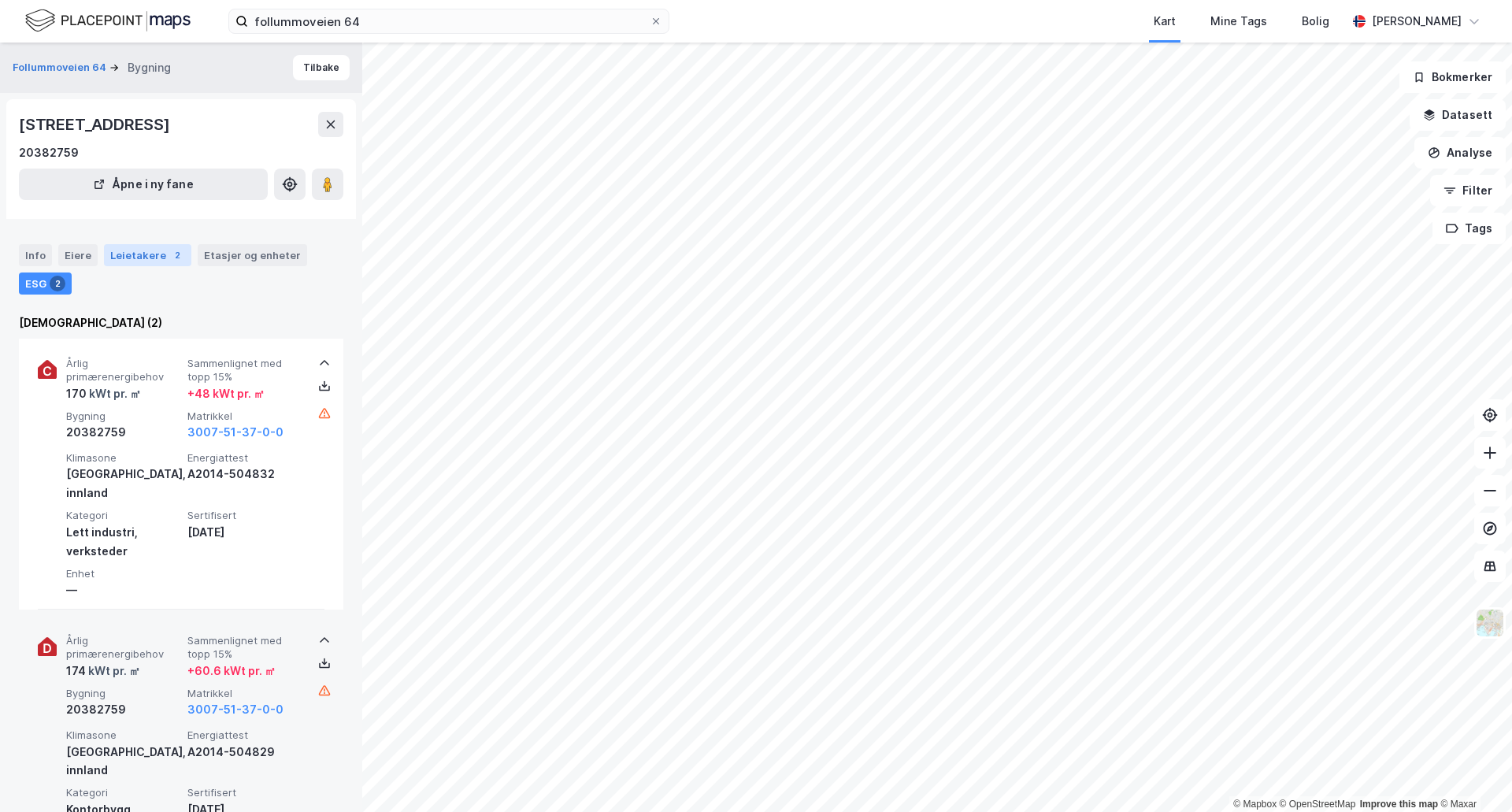
click at [140, 262] on div "Leietakere 2" at bounding box center [148, 255] width 87 height 22
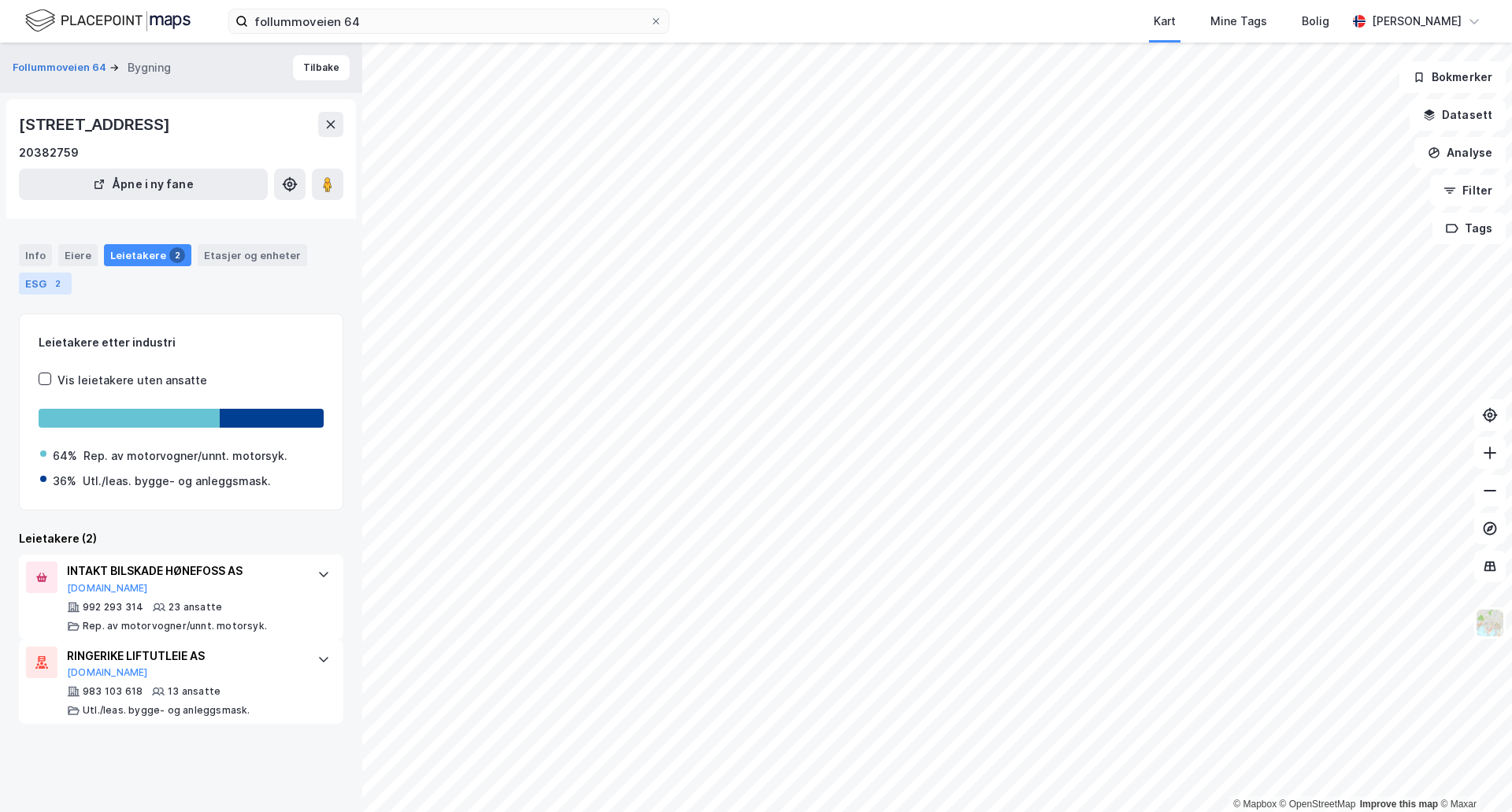
click at [35, 275] on div "ESG 2" at bounding box center [45, 283] width 52 height 22
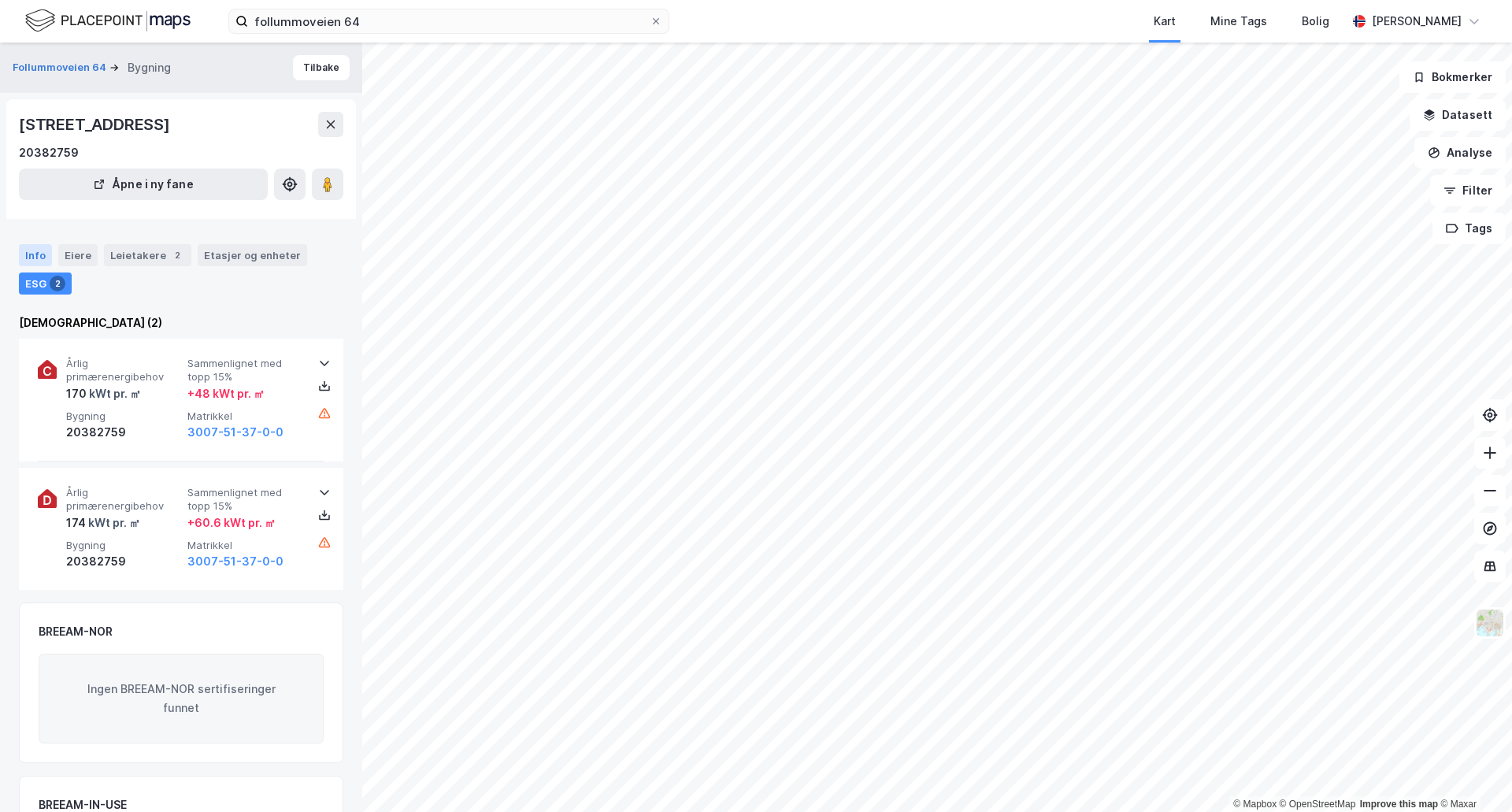
click at [38, 250] on div "Info" at bounding box center [36, 255] width 33 height 22
